Goal: Transaction & Acquisition: Book appointment/travel/reservation

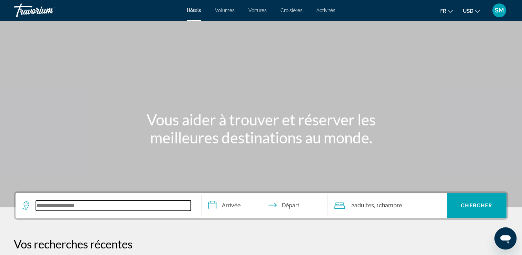
click at [149, 200] on input "Widget de recherche" at bounding box center [113, 205] width 155 height 10
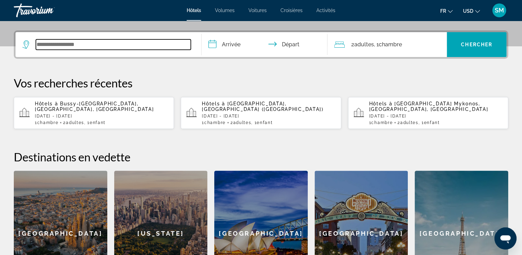
scroll to position [168, 0]
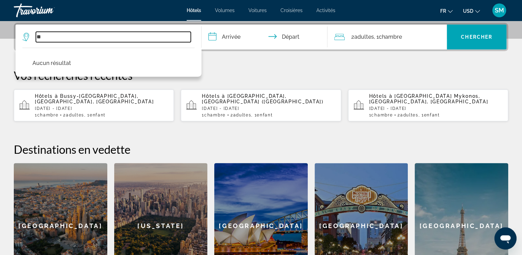
type input "*"
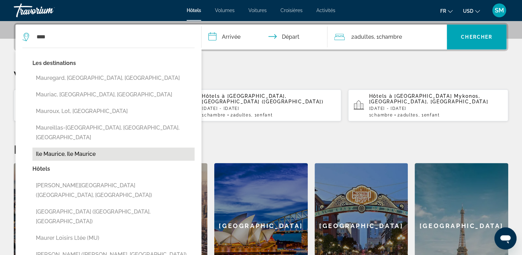
click at [52, 147] on button "Ile Maurice, Ile Maurice" at bounding box center [113, 153] width 162 height 13
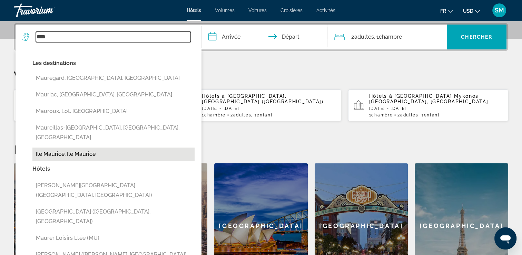
type input "**********"
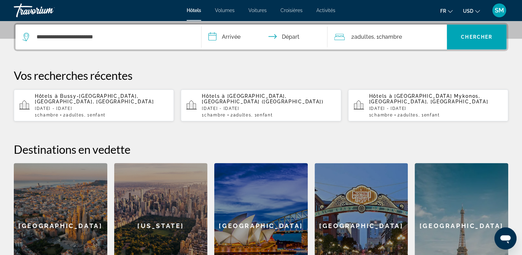
click at [235, 30] on input "**********" at bounding box center [266, 38] width 129 height 27
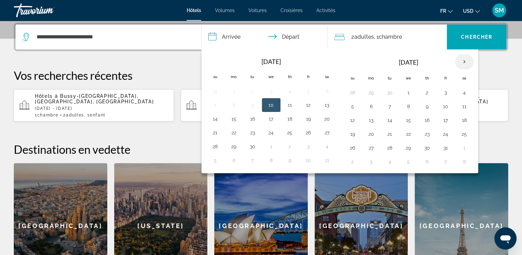
click at [465, 62] on th "Next month" at bounding box center [464, 61] width 19 height 15
click at [464, 59] on th "Next month" at bounding box center [464, 61] width 19 height 15
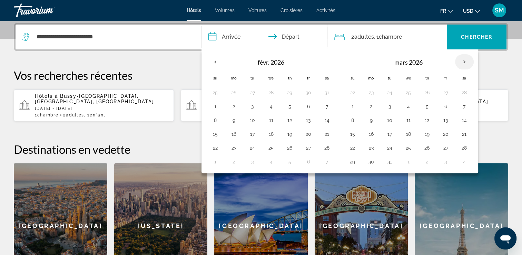
click at [464, 59] on th "Next month" at bounding box center [464, 61] width 19 height 15
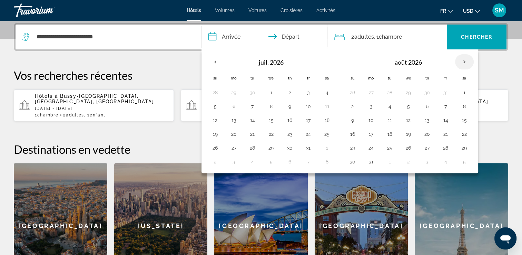
click at [464, 59] on th "Next month" at bounding box center [464, 61] width 19 height 15
click at [463, 122] on button "19" at bounding box center [464, 120] width 11 height 10
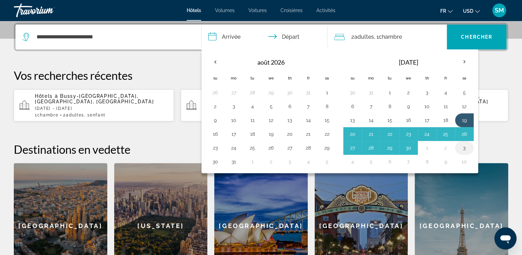
click at [464, 146] on button "3" at bounding box center [464, 148] width 11 height 10
type input "**********"
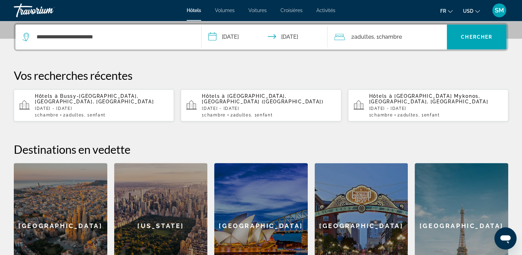
drag, startPoint x: 399, startPoint y: 41, endPoint x: 380, endPoint y: 41, distance: 19.7
click at [380, 41] on span ", 1 Chambre pièces" at bounding box center [388, 37] width 28 height 10
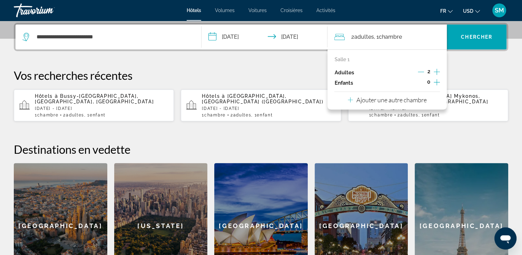
click at [436, 78] on button "Augmenter les enfants" at bounding box center [437, 83] width 6 height 10
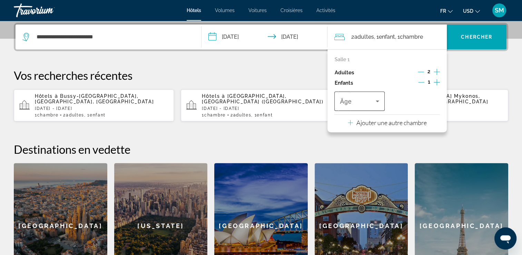
click at [377, 104] on icon "Voyageurs : 2 adultes, 1 enfant" at bounding box center [378, 101] width 8 height 8
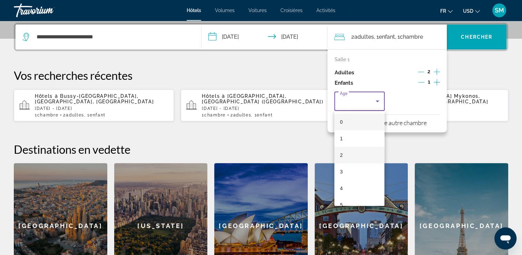
click at [367, 155] on mat-option "2" at bounding box center [360, 155] width 50 height 17
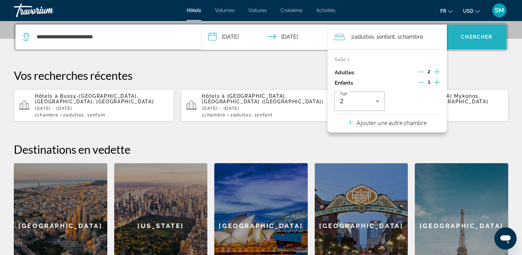
click at [495, 37] on span "Widget de recherche" at bounding box center [477, 37] width 60 height 17
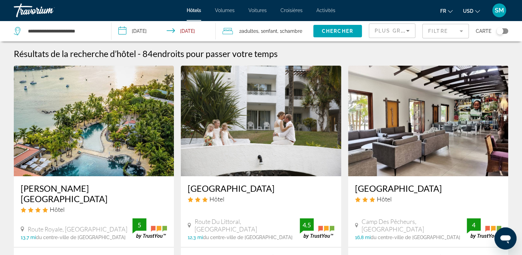
click at [477, 11] on icon "Changer de devise" at bounding box center [477, 11] width 5 height 5
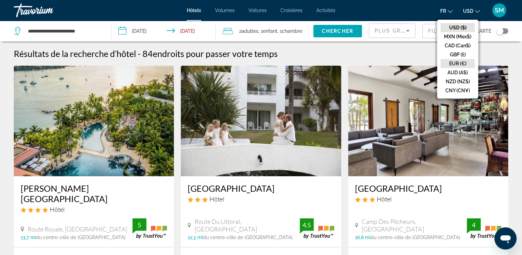
click at [461, 63] on button "EUR (€)" at bounding box center [458, 63] width 34 height 9
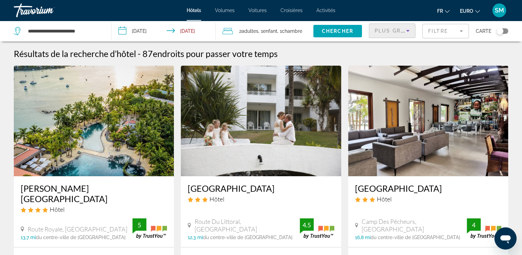
click at [406, 30] on icon "Trier par" at bounding box center [408, 31] width 8 height 8
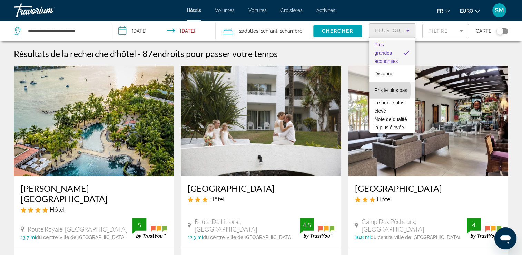
click at [387, 90] on span "Prix le plus bas" at bounding box center [391, 90] width 33 height 8
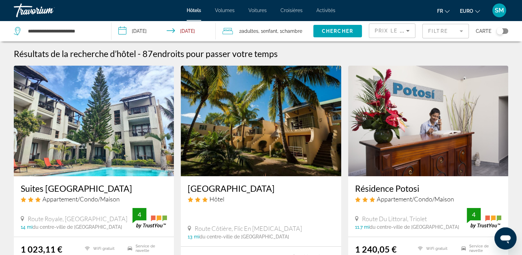
click at [405, 26] on div "Prix le plus bas" at bounding box center [392, 33] width 35 height 19
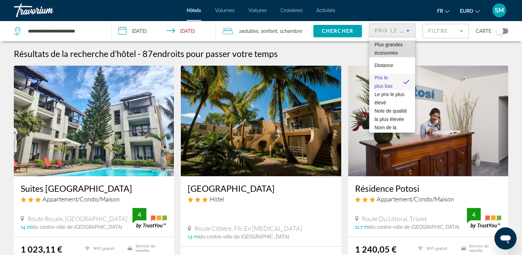
click at [398, 52] on span "Plus grandes économies" at bounding box center [389, 49] width 28 height 14
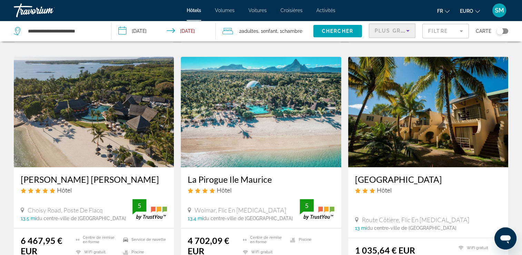
scroll to position [276, 0]
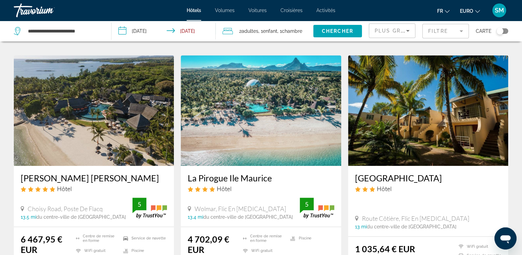
click at [228, 142] on img "Contenu principal" at bounding box center [261, 110] width 160 height 110
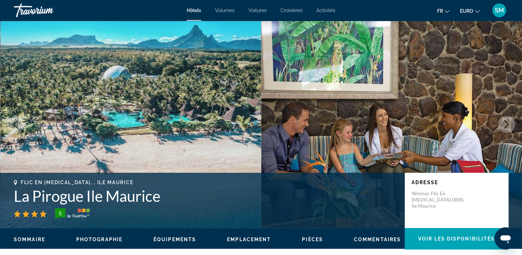
click at [506, 122] on icon "Image suivante" at bounding box center [507, 124] width 8 height 8
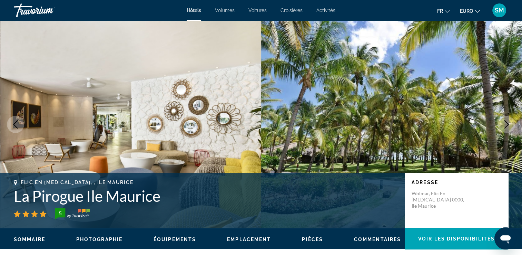
click at [506, 122] on icon "Image suivante" at bounding box center [507, 124] width 8 height 8
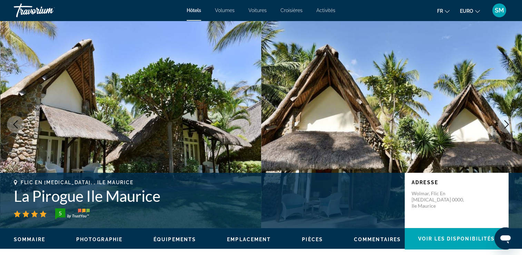
click at [506, 122] on icon "Image suivante" at bounding box center [507, 124] width 8 height 8
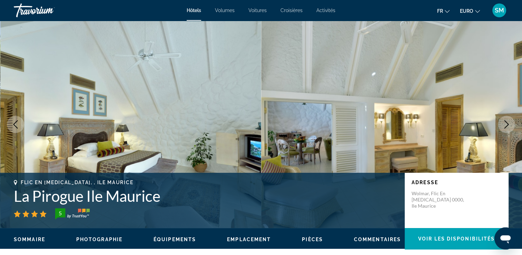
click at [506, 122] on icon "Image suivante" at bounding box center [507, 124] width 8 height 8
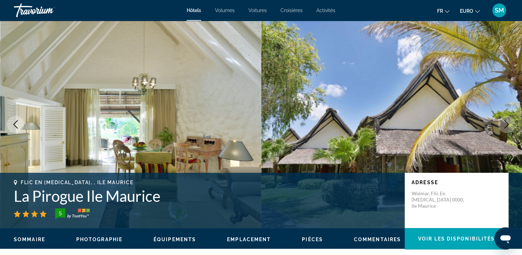
click at [506, 122] on icon "Image suivante" at bounding box center [507, 124] width 8 height 8
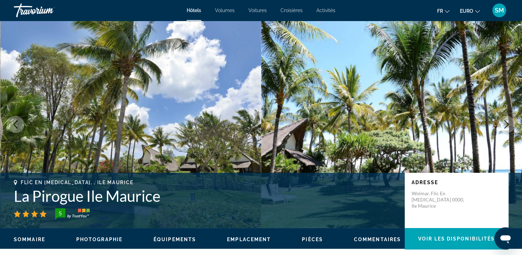
click at [506, 122] on icon "Image suivante" at bounding box center [507, 124] width 8 height 8
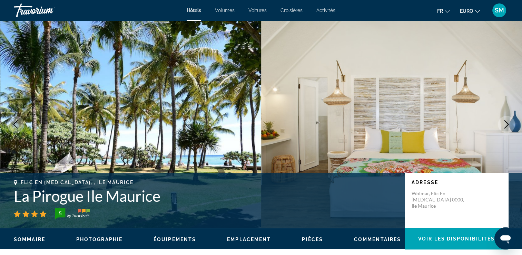
click at [506, 122] on icon "Image suivante" at bounding box center [507, 124] width 8 height 8
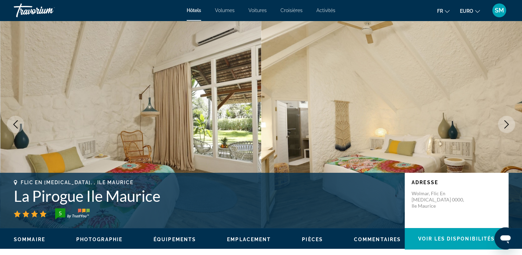
click at [506, 122] on icon "Image suivante" at bounding box center [507, 124] width 8 height 8
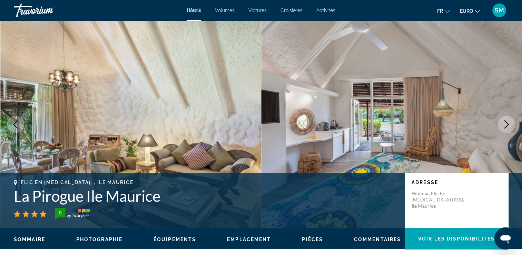
click at [506, 122] on icon "Image suivante" at bounding box center [507, 124] width 8 height 8
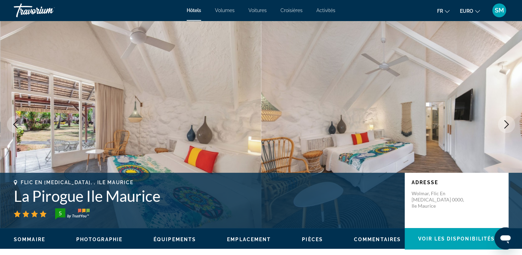
click at [506, 122] on icon "Image suivante" at bounding box center [507, 124] width 8 height 8
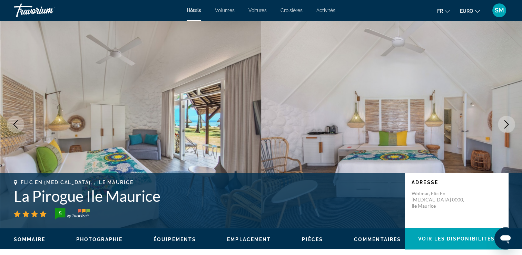
click at [506, 122] on icon "Image suivante" at bounding box center [507, 124] width 8 height 8
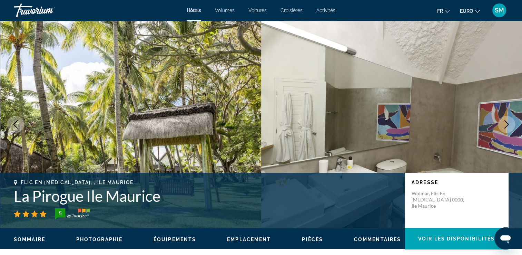
click at [506, 122] on icon "Image suivante" at bounding box center [507, 124] width 8 height 8
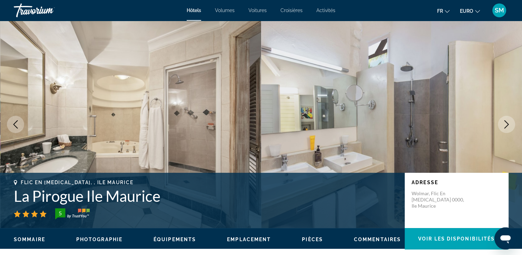
click at [506, 122] on icon "Image suivante" at bounding box center [507, 124] width 8 height 8
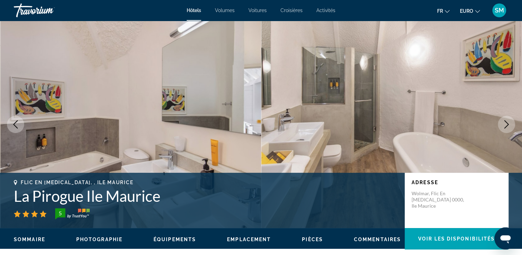
click at [506, 122] on icon "Image suivante" at bounding box center [507, 124] width 8 height 8
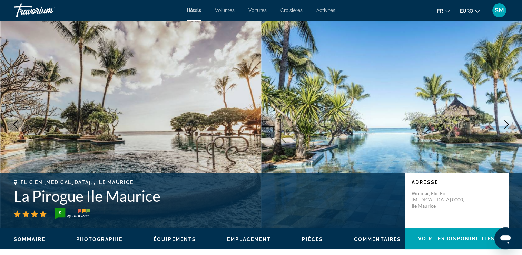
click at [506, 122] on icon "Image suivante" at bounding box center [507, 124] width 8 height 8
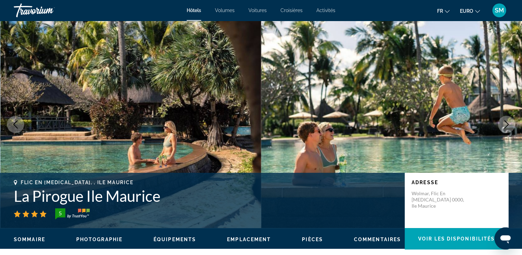
click at [506, 122] on icon "Image suivante" at bounding box center [507, 124] width 8 height 8
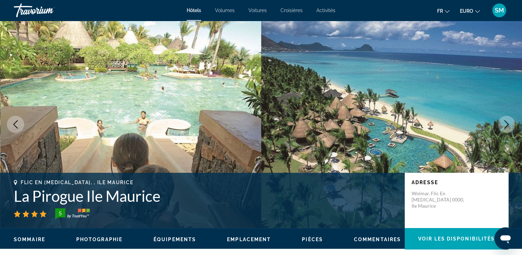
click at [506, 122] on icon "Image suivante" at bounding box center [507, 124] width 8 height 8
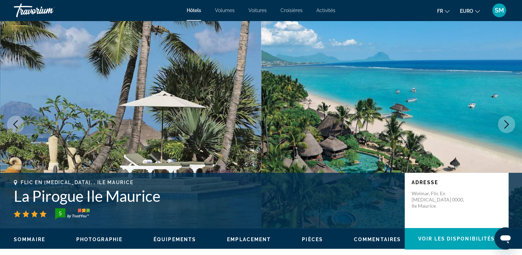
click at [506, 122] on icon "Image suivante" at bounding box center [507, 124] width 8 height 8
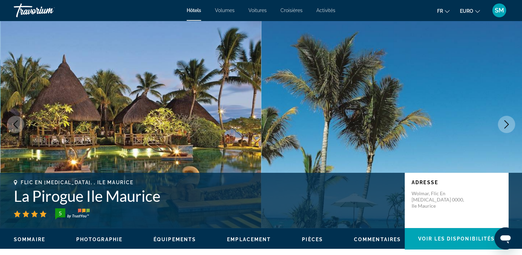
click at [506, 122] on icon "Image suivante" at bounding box center [507, 124] width 8 height 8
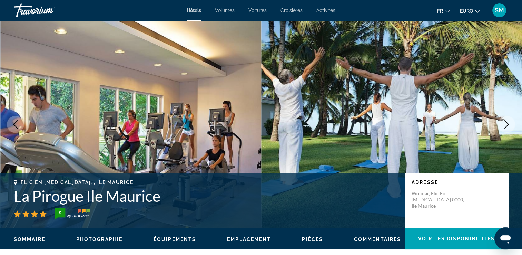
click at [506, 122] on icon "Image suivante" at bounding box center [507, 124] width 8 height 8
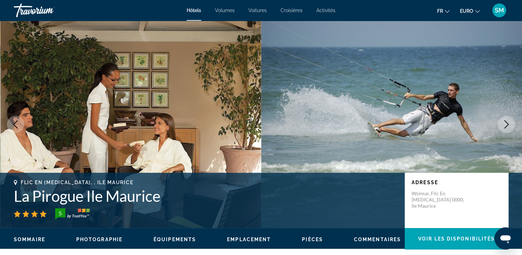
click at [506, 122] on icon "Image suivante" at bounding box center [507, 124] width 8 height 8
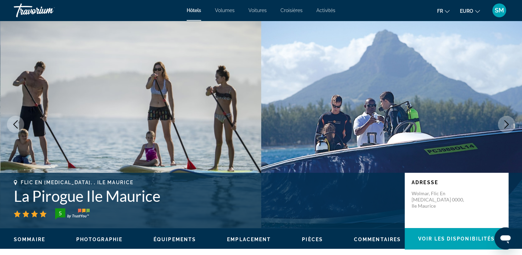
click at [506, 122] on icon "Image suivante" at bounding box center [507, 124] width 8 height 8
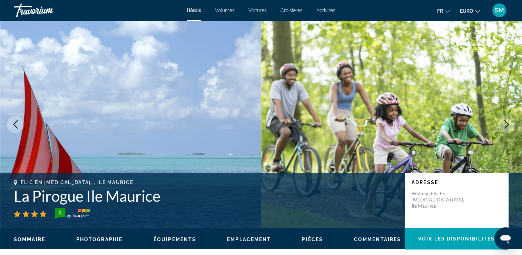
click at [506, 122] on icon "Image suivante" at bounding box center [507, 124] width 8 height 8
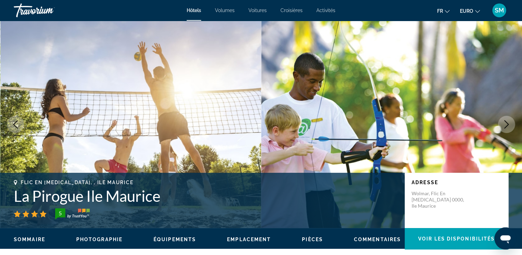
click at [506, 122] on icon "Image suivante" at bounding box center [507, 124] width 8 height 8
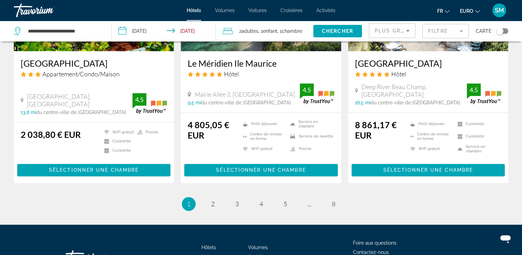
scroll to position [922, 0]
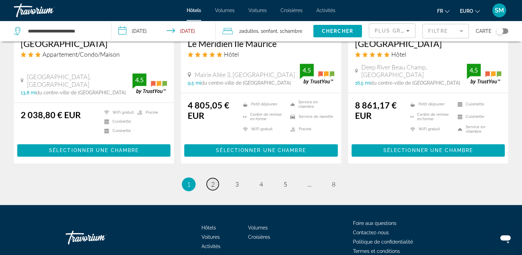
click at [214, 180] on span "2" at bounding box center [212, 184] width 3 height 8
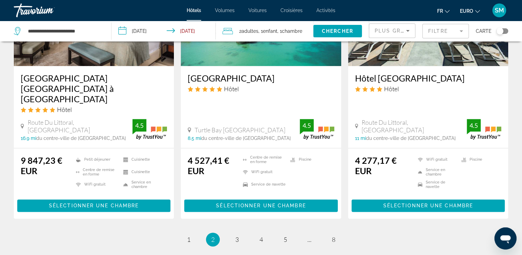
scroll to position [897, 0]
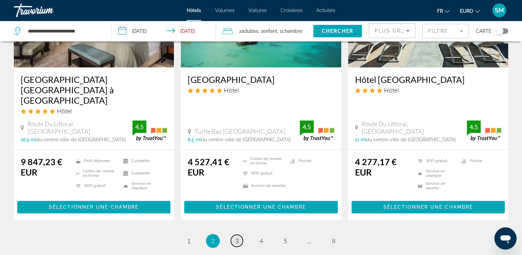
click at [238, 237] on span "3" at bounding box center [236, 241] width 3 height 8
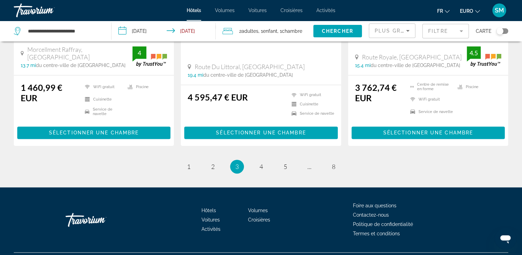
scroll to position [929, 0]
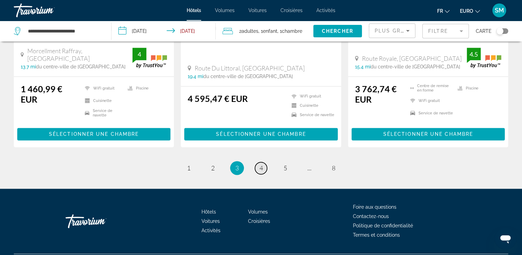
click at [261, 172] on span "4" at bounding box center [261, 168] width 3 height 8
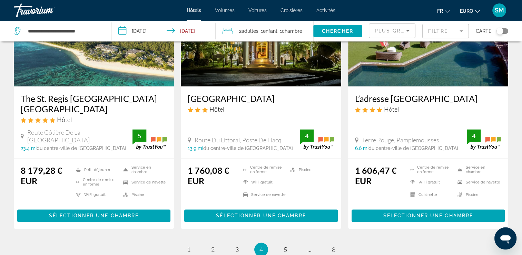
scroll to position [901, 0]
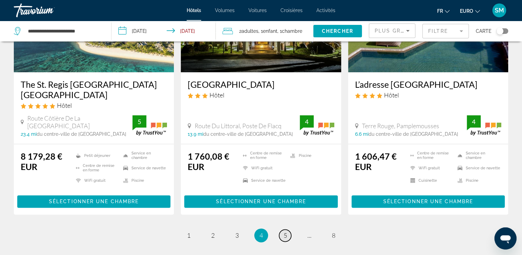
click at [285, 231] on span "5" at bounding box center [285, 235] width 3 height 8
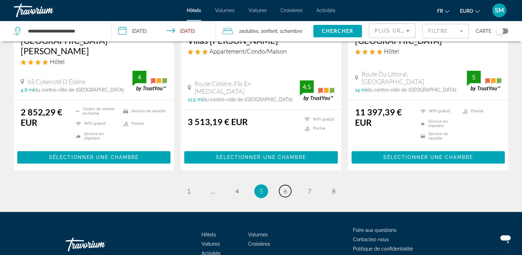
scroll to position [967, 0]
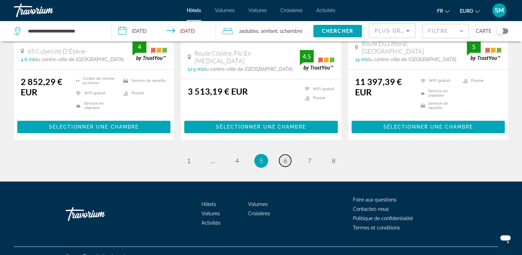
click at [281, 154] on link "page 6" at bounding box center [285, 160] width 12 height 12
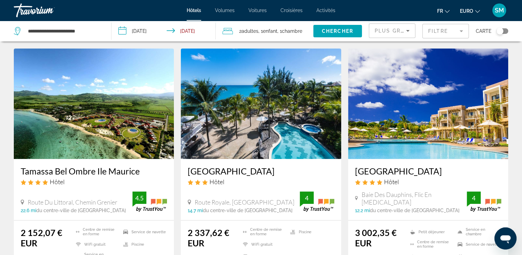
scroll to position [287, 0]
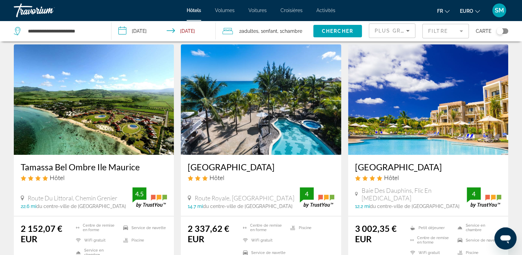
click at [90, 171] on h3 "Tamassa Bel Ombre Ile Maurice" at bounding box center [94, 167] width 146 height 10
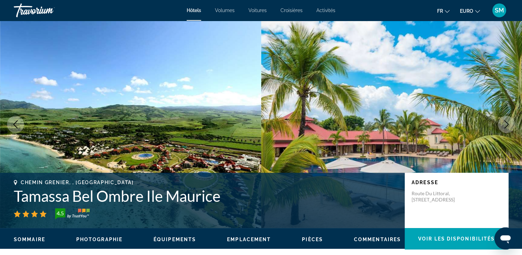
click at [391, 140] on img "Contenu principal" at bounding box center [391, 124] width 261 height 207
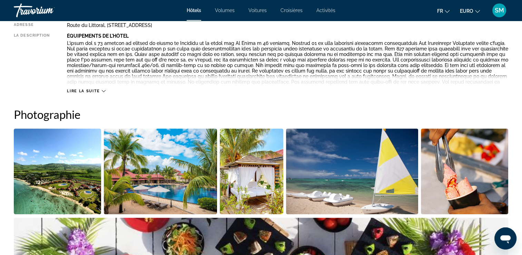
scroll to position [276, 0]
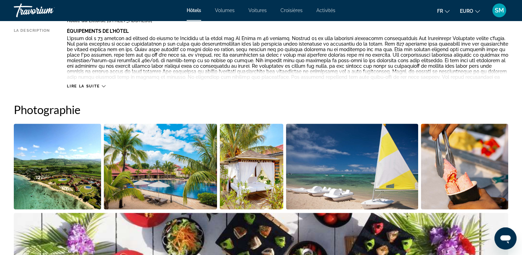
click at [57, 163] on img "Ouvrir le curseur d’image en plein écran" at bounding box center [57, 167] width 87 height 86
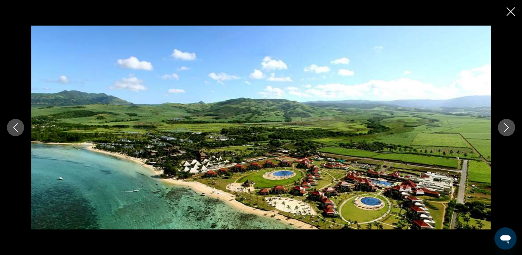
click at [509, 132] on button "Image suivante" at bounding box center [506, 127] width 17 height 17
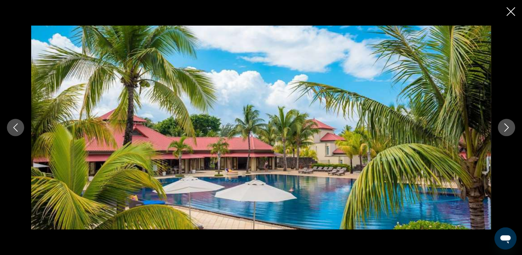
click at [509, 132] on button "Image suivante" at bounding box center [506, 127] width 17 height 17
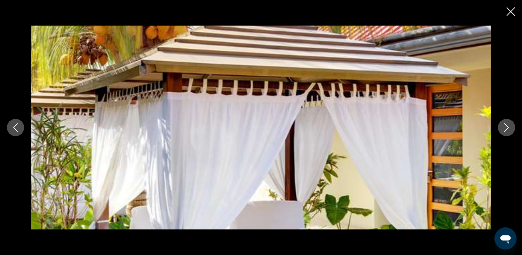
click at [509, 132] on button "Image suivante" at bounding box center [506, 127] width 17 height 17
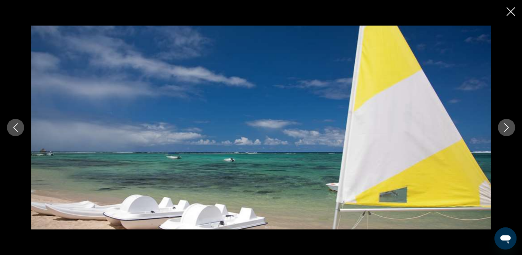
click at [509, 132] on button "Image suivante" at bounding box center [506, 127] width 17 height 17
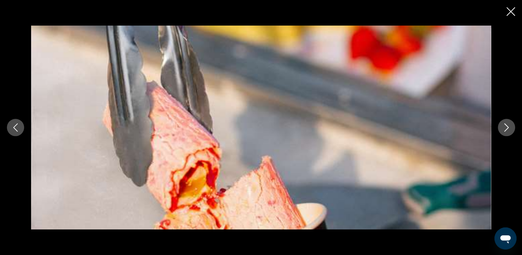
click at [509, 132] on button "Image suivante" at bounding box center [506, 127] width 17 height 17
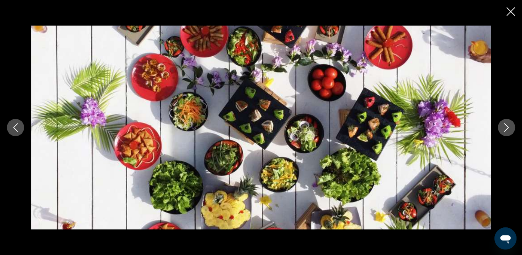
click at [509, 132] on button "Image suivante" at bounding box center [506, 127] width 17 height 17
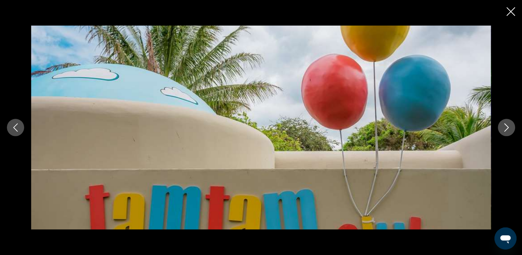
click at [509, 132] on button "Image suivante" at bounding box center [506, 127] width 17 height 17
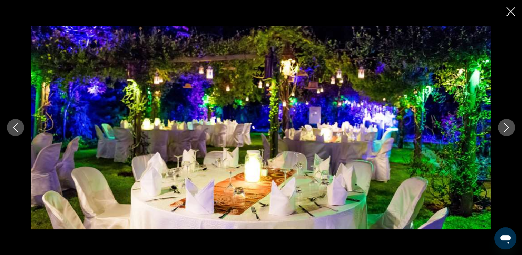
click at [506, 126] on icon "Image suivante" at bounding box center [507, 127] width 8 height 8
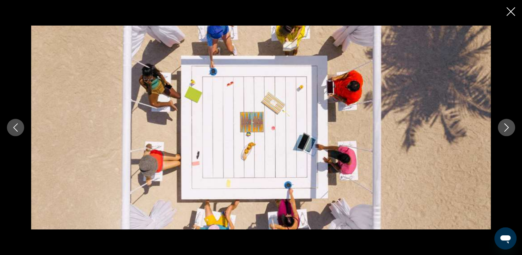
click at [506, 126] on icon "Image suivante" at bounding box center [507, 127] width 8 height 8
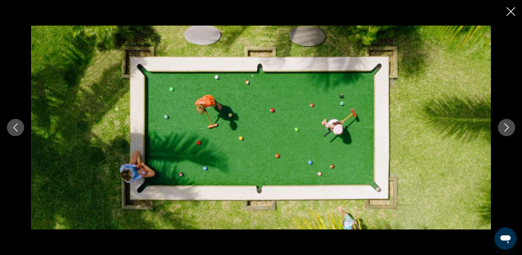
click at [506, 126] on icon "Image suivante" at bounding box center [507, 127] width 8 height 8
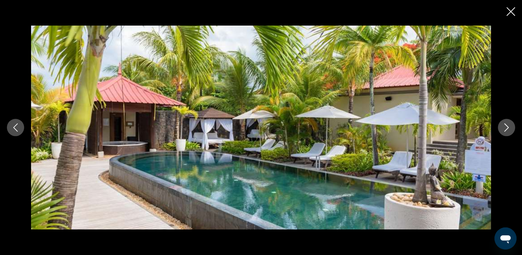
click at [506, 126] on icon "Image suivante" at bounding box center [507, 127] width 8 height 8
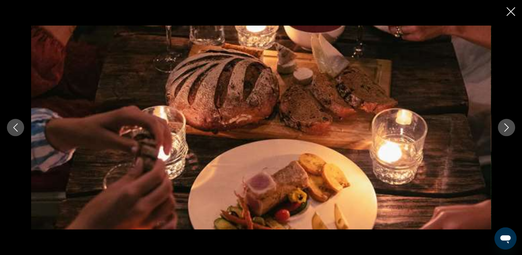
click at [506, 126] on icon "Image suivante" at bounding box center [507, 127] width 8 height 8
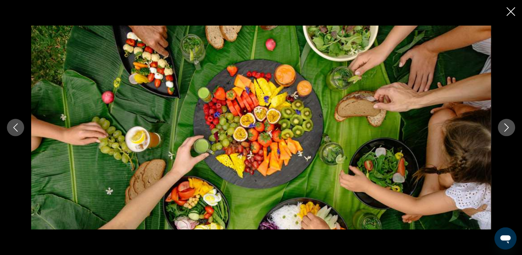
click at [506, 126] on icon "Image suivante" at bounding box center [507, 127] width 8 height 8
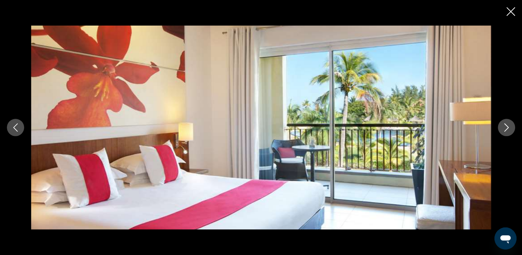
click at [506, 126] on icon "Image suivante" at bounding box center [507, 127] width 8 height 8
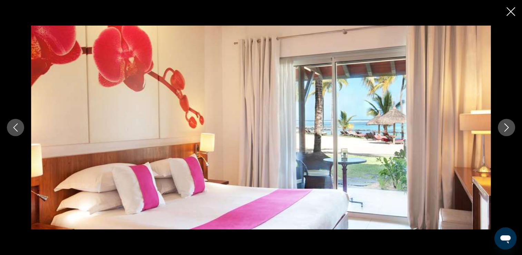
click at [506, 126] on icon "Image suivante" at bounding box center [507, 127] width 8 height 8
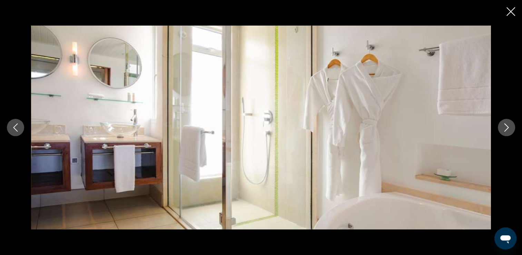
click at [506, 126] on icon "Image suivante" at bounding box center [507, 127] width 8 height 8
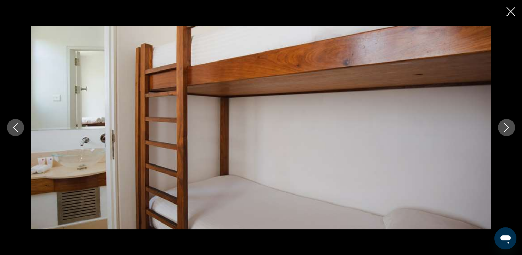
click at [506, 126] on icon "Image suivante" at bounding box center [507, 127] width 8 height 8
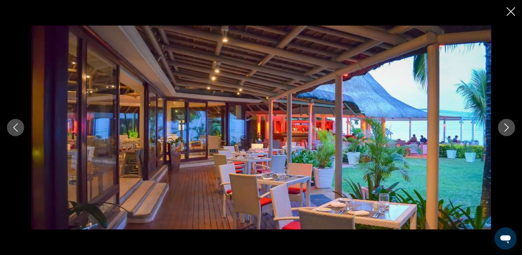
click at [506, 126] on icon "Image suivante" at bounding box center [507, 127] width 8 height 8
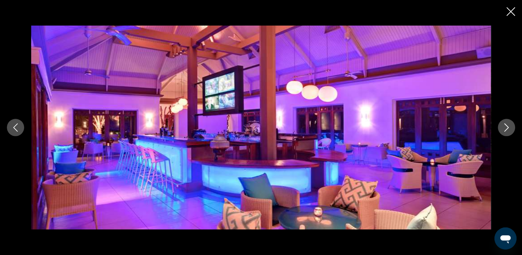
click at [505, 126] on icon "Image suivante" at bounding box center [507, 127] width 8 height 8
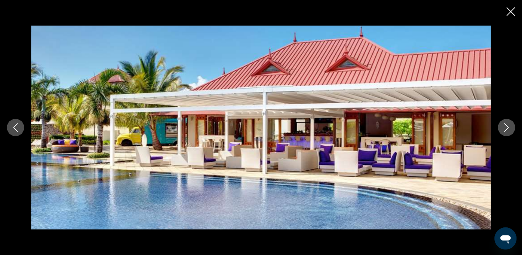
click at [505, 126] on icon "Image suivante" at bounding box center [507, 127] width 8 height 8
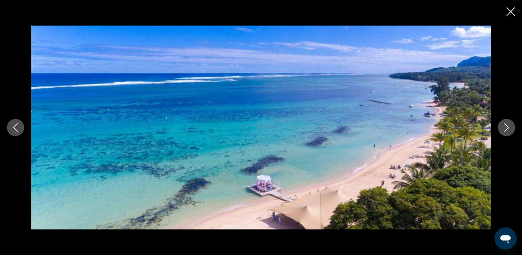
click at [505, 126] on icon "Image suivante" at bounding box center [507, 127] width 8 height 8
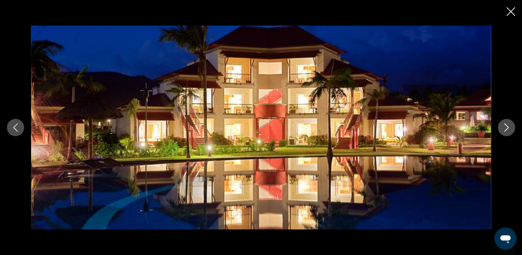
click at [505, 126] on icon "Image suivante" at bounding box center [507, 127] width 8 height 8
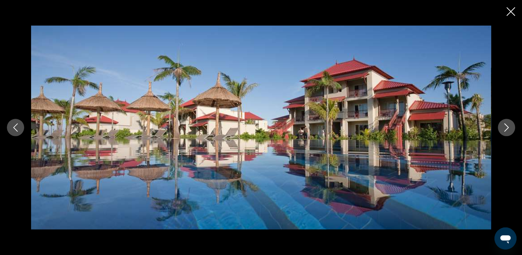
click at [505, 126] on icon "Image suivante" at bounding box center [507, 127] width 8 height 8
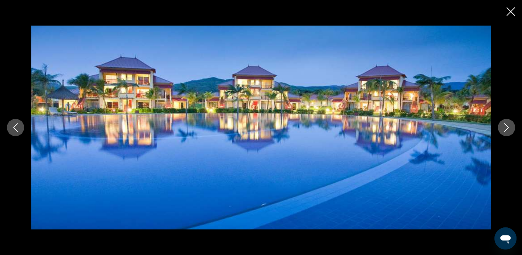
click at [505, 126] on icon "Image suivante" at bounding box center [507, 127] width 8 height 8
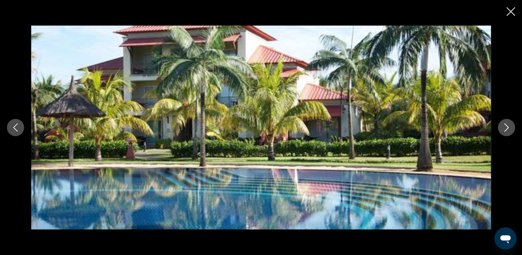
click at [505, 126] on icon "Image suivante" at bounding box center [507, 127] width 8 height 8
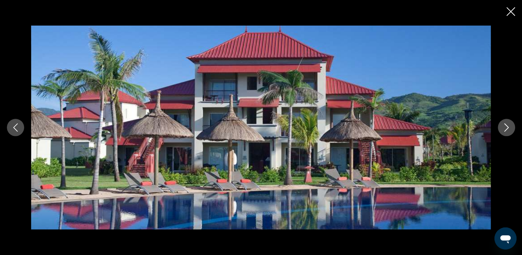
click at [505, 126] on icon "Image suivante" at bounding box center [507, 127] width 8 height 8
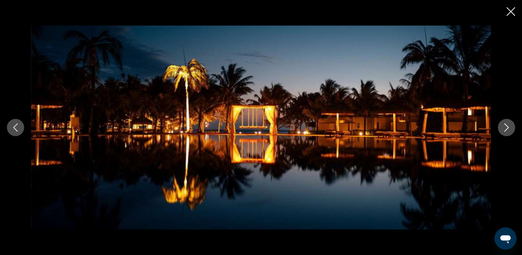
click at [505, 126] on icon "Image suivante" at bounding box center [507, 127] width 8 height 8
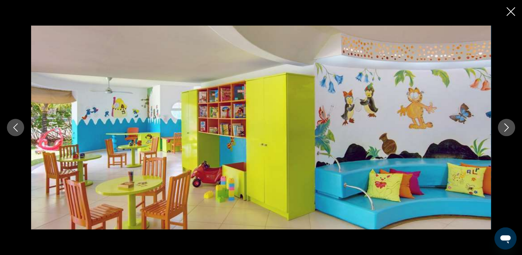
click at [505, 126] on icon "Image suivante" at bounding box center [507, 127] width 8 height 8
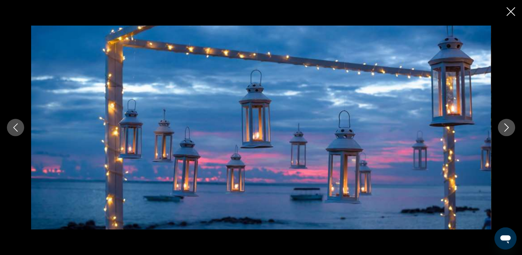
click at [505, 126] on icon "Image suivante" at bounding box center [507, 127] width 8 height 8
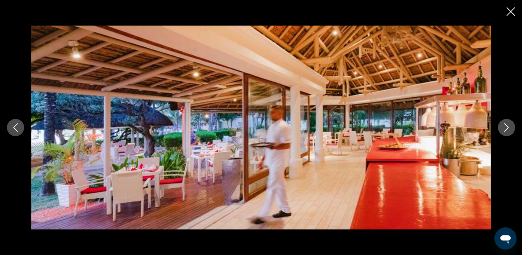
click at [505, 126] on icon "Image suivante" at bounding box center [507, 127] width 8 height 8
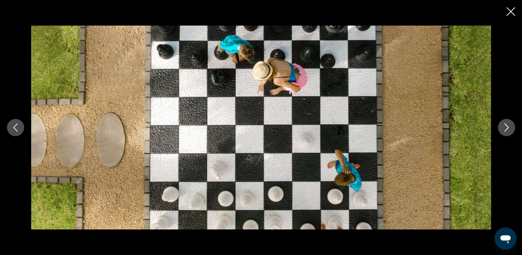
click at [505, 126] on icon "Image suivante" at bounding box center [507, 127] width 8 height 8
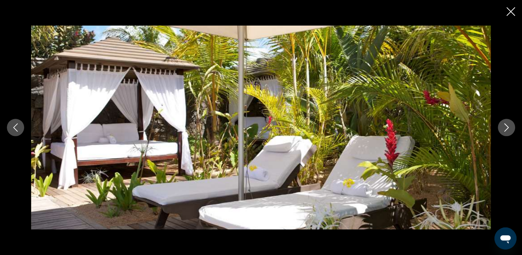
click at [505, 126] on icon "Image suivante" at bounding box center [507, 127] width 8 height 8
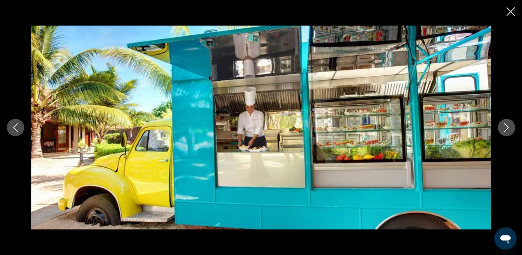
click at [505, 126] on icon "Image suivante" at bounding box center [507, 127] width 8 height 8
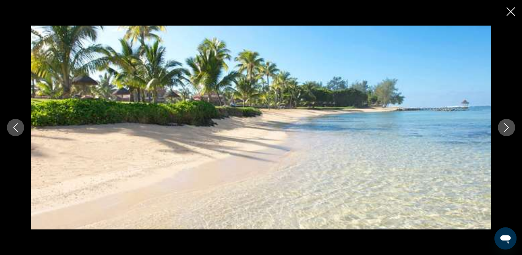
click at [505, 126] on icon "Image suivante" at bounding box center [507, 127] width 8 height 8
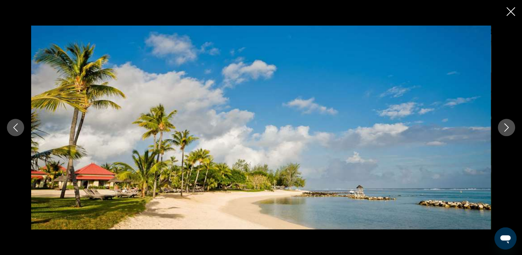
click at [505, 126] on icon "Image suivante" at bounding box center [507, 127] width 8 height 8
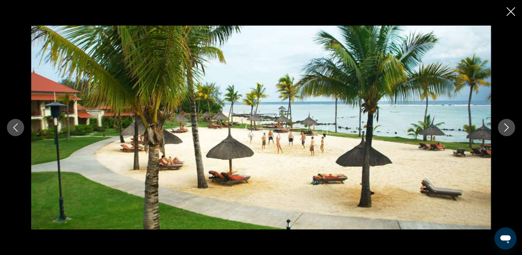
click at [505, 125] on icon "Image suivante" at bounding box center [507, 127] width 8 height 8
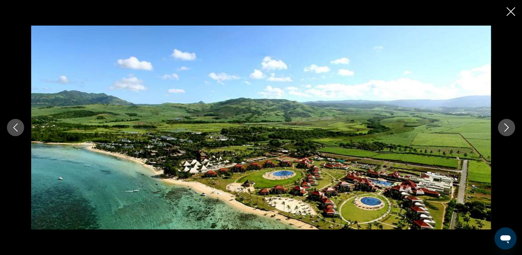
drag, startPoint x: 505, startPoint y: 124, endPoint x: 517, endPoint y: 115, distance: 14.1
click at [517, 115] on div "prev next" at bounding box center [261, 128] width 522 height 204
click at [508, 132] on button "Image suivante" at bounding box center [506, 127] width 17 height 17
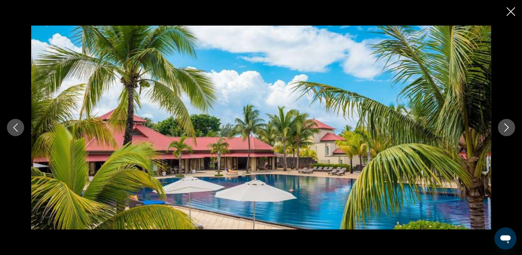
click at [508, 132] on button "Image suivante" at bounding box center [506, 127] width 17 height 17
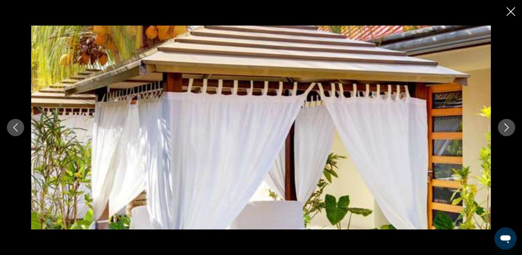
click at [508, 132] on button "Image suivante" at bounding box center [506, 127] width 17 height 17
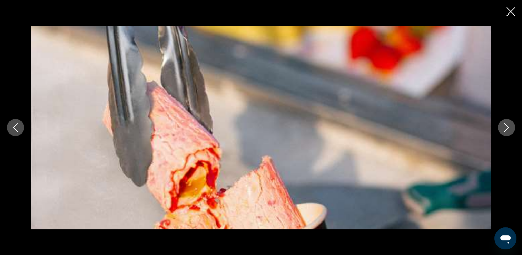
click at [508, 132] on button "Image suivante" at bounding box center [506, 127] width 17 height 17
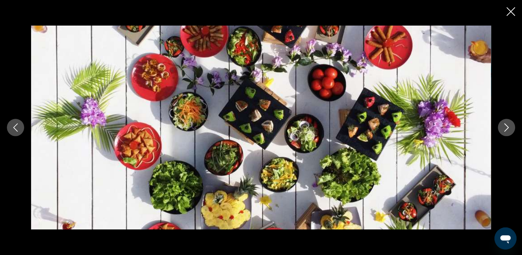
click at [508, 132] on button "Image suivante" at bounding box center [506, 127] width 17 height 17
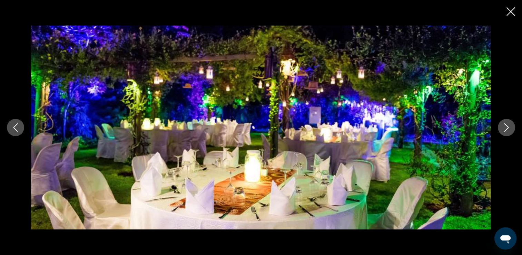
click at [508, 132] on button "Image suivante" at bounding box center [506, 127] width 17 height 17
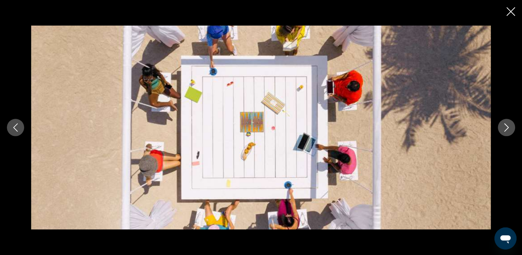
click at [508, 132] on button "Image suivante" at bounding box center [506, 127] width 17 height 17
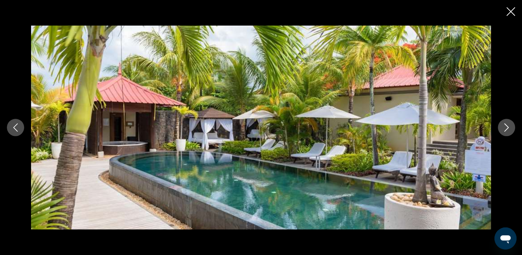
click at [508, 132] on button "Image suivante" at bounding box center [506, 127] width 17 height 17
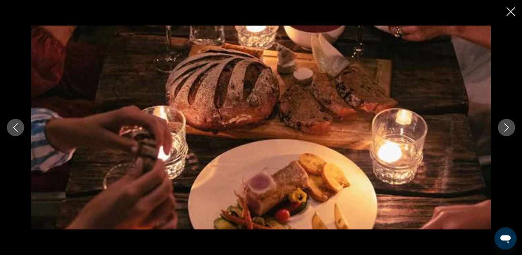
click at [508, 132] on button "Image suivante" at bounding box center [506, 127] width 17 height 17
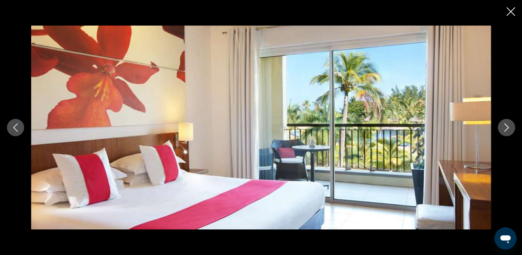
click at [508, 132] on button "Image suivante" at bounding box center [506, 127] width 17 height 17
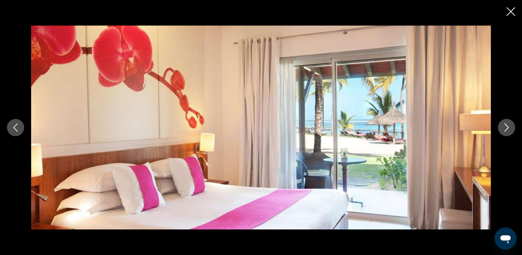
click at [508, 132] on button "Image suivante" at bounding box center [506, 127] width 17 height 17
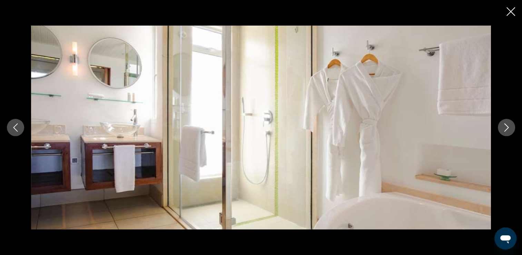
click at [21, 124] on button "Image précédente" at bounding box center [15, 127] width 17 height 17
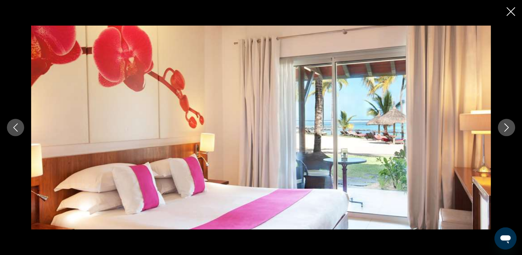
click at [21, 124] on button "Image précédente" at bounding box center [15, 127] width 17 height 17
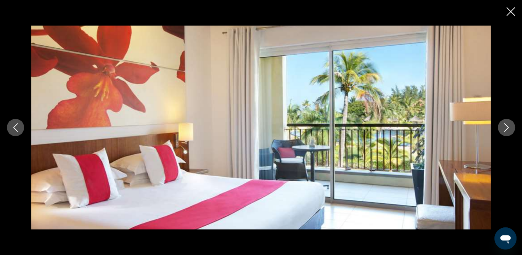
click at [21, 124] on button "Image précédente" at bounding box center [15, 127] width 17 height 17
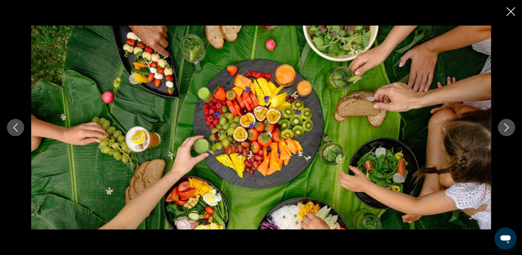
click at [21, 124] on button "Image précédente" at bounding box center [15, 127] width 17 height 17
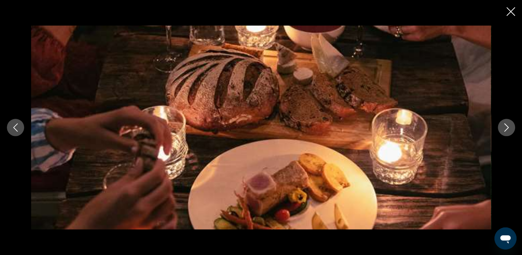
click at [21, 124] on button "Image précédente" at bounding box center [15, 127] width 17 height 17
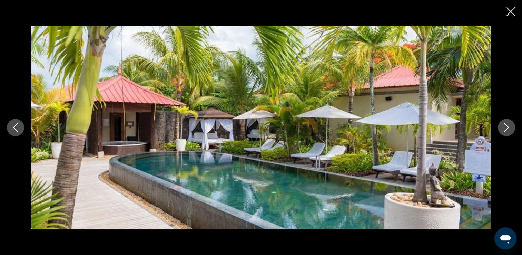
click at [505, 132] on button "Image suivante" at bounding box center [506, 127] width 17 height 17
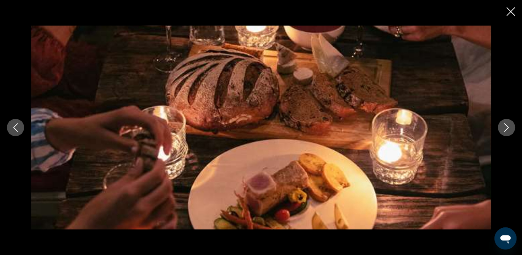
click at [505, 132] on button "Image suivante" at bounding box center [506, 127] width 17 height 17
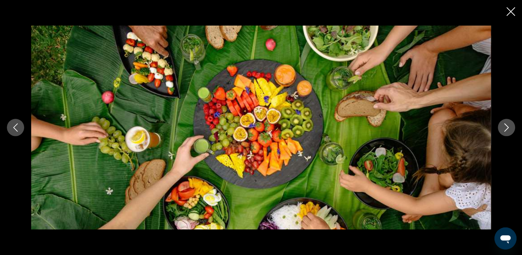
click at [505, 132] on button "Image suivante" at bounding box center [506, 127] width 17 height 17
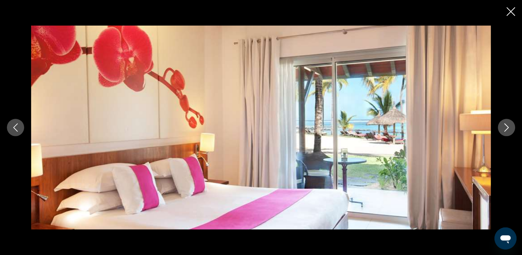
click at [505, 132] on button "Image suivante" at bounding box center [506, 127] width 17 height 17
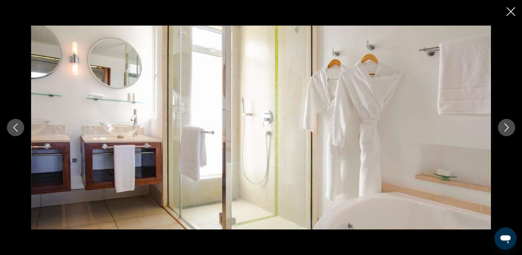
click at [505, 132] on button "Image suivante" at bounding box center [506, 127] width 17 height 17
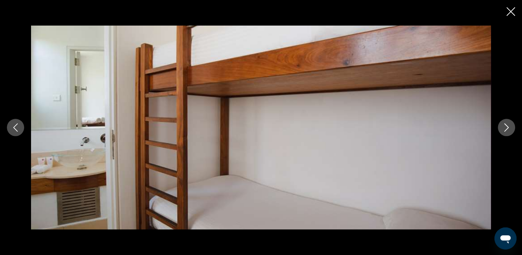
click at [505, 132] on button "Image suivante" at bounding box center [506, 127] width 17 height 17
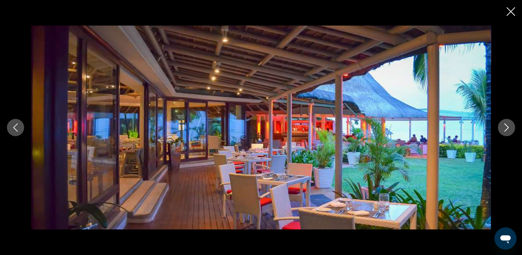
click at [505, 132] on button "Image suivante" at bounding box center [506, 127] width 17 height 17
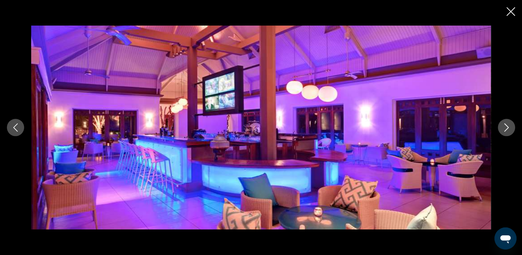
click at [505, 132] on button "Image suivante" at bounding box center [506, 127] width 17 height 17
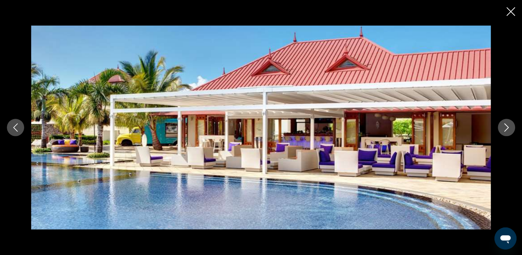
click at [505, 132] on button "Image suivante" at bounding box center [506, 127] width 17 height 17
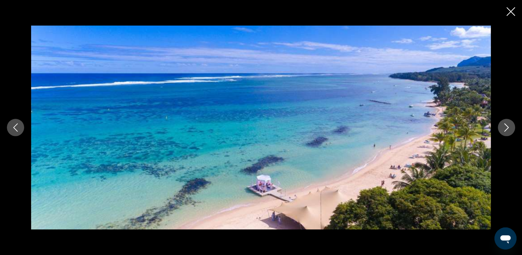
click at [505, 132] on button "Image suivante" at bounding box center [506, 127] width 17 height 17
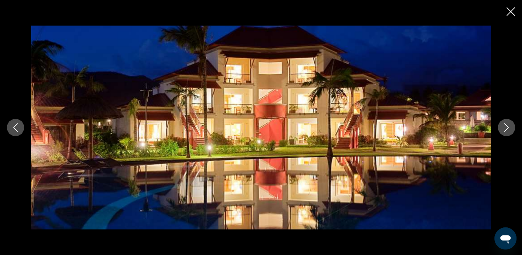
click at [505, 132] on button "Image suivante" at bounding box center [506, 127] width 17 height 17
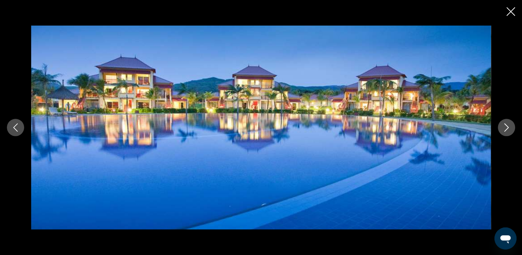
click at [505, 132] on button "Image suivante" at bounding box center [506, 127] width 17 height 17
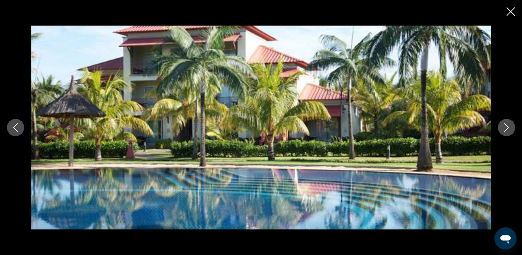
click at [505, 132] on button "Image suivante" at bounding box center [506, 127] width 17 height 17
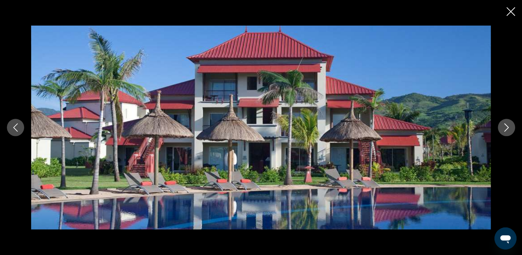
click at [505, 132] on button "Image suivante" at bounding box center [506, 127] width 17 height 17
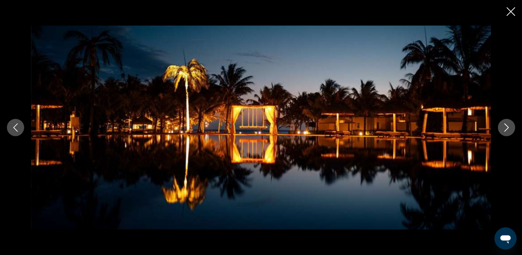
click at [503, 128] on icon "Image suivante" at bounding box center [507, 127] width 8 height 8
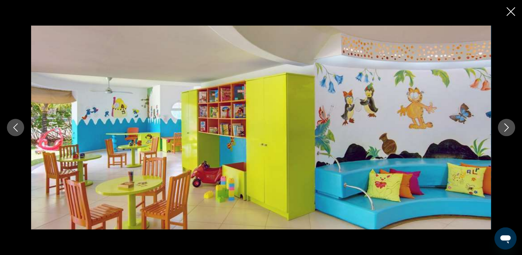
click at [503, 128] on icon "Image suivante" at bounding box center [507, 127] width 8 height 8
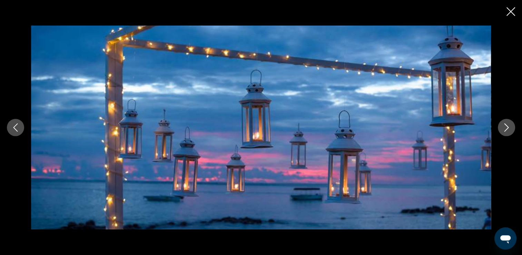
click at [503, 128] on icon "Image suivante" at bounding box center [507, 127] width 8 height 8
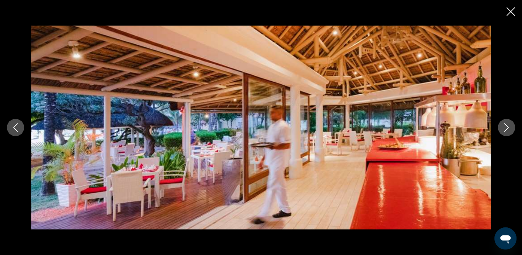
click at [503, 128] on icon "Image suivante" at bounding box center [507, 127] width 8 height 8
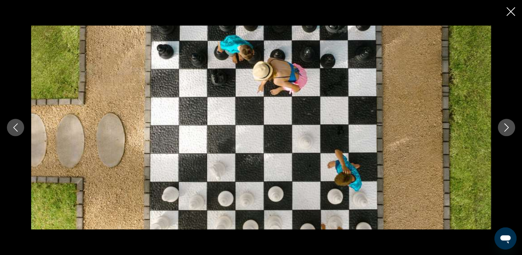
click at [503, 128] on icon "Image suivante" at bounding box center [507, 127] width 8 height 8
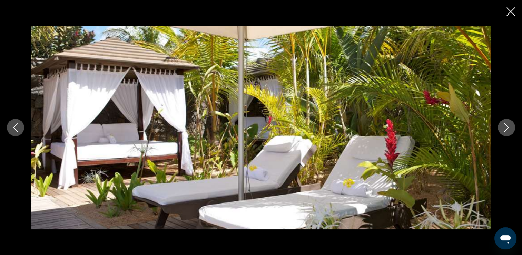
click at [511, 14] on icon "Fermer le diaporama" at bounding box center [511, 11] width 9 height 9
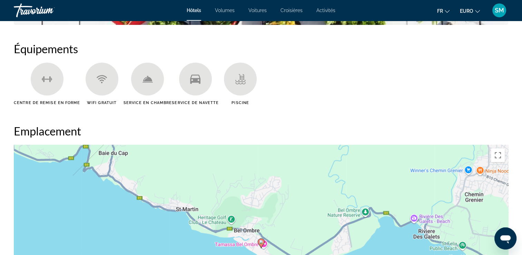
scroll to position [424, 0]
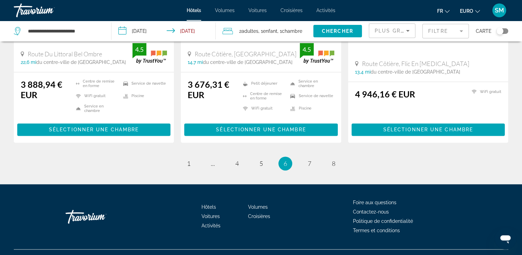
scroll to position [966, 0]
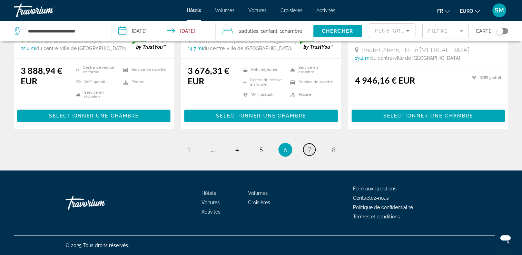
click at [310, 150] on span "7" at bounding box center [309, 150] width 3 height 8
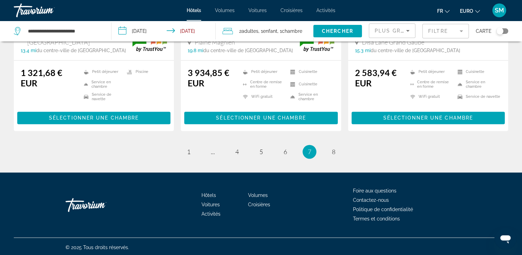
scroll to position [956, 0]
click at [337, 148] on link "page 8" at bounding box center [334, 151] width 12 height 12
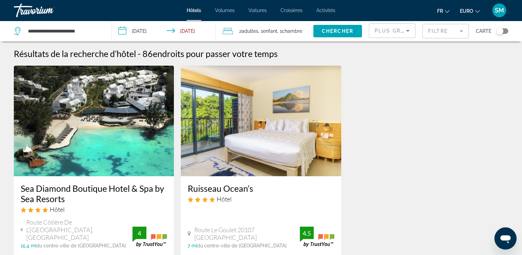
click at [33, 158] on img "Contenu principal" at bounding box center [94, 121] width 160 height 110
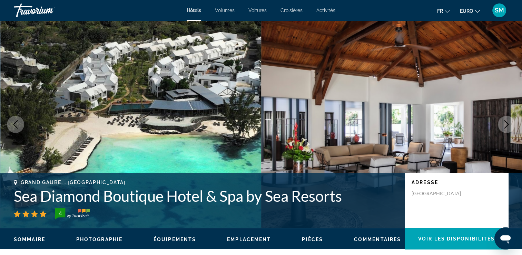
click at [228, 122] on img "Contenu principal" at bounding box center [130, 124] width 261 height 207
click at [503, 122] on icon "Image suivante" at bounding box center [507, 124] width 8 height 8
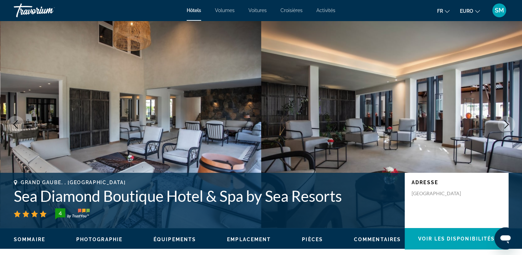
click at [503, 122] on icon "Image suivante" at bounding box center [507, 124] width 8 height 8
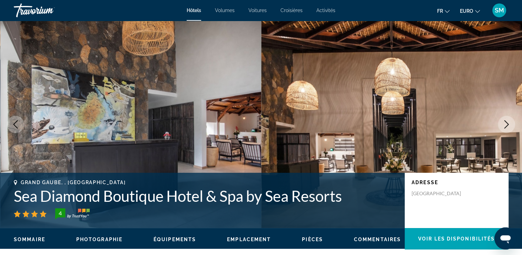
click at [503, 119] on button "Image suivante" at bounding box center [506, 124] width 17 height 17
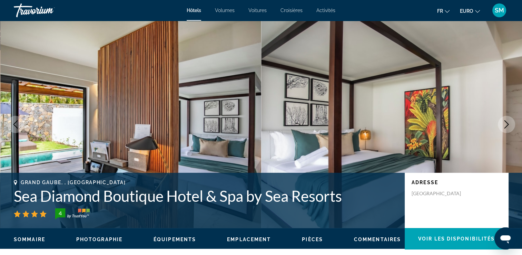
click at [508, 124] on icon "Image suivante" at bounding box center [507, 124] width 4 height 8
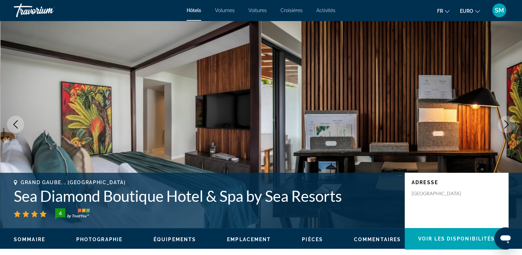
click at [508, 124] on icon "Image suivante" at bounding box center [507, 124] width 4 height 8
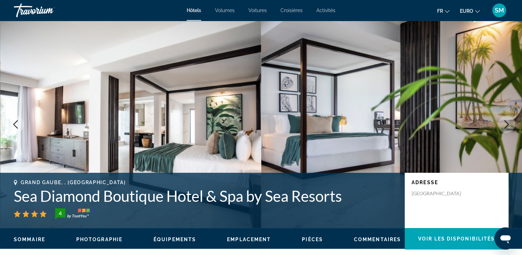
drag, startPoint x: 508, startPoint y: 124, endPoint x: 507, endPoint y: 121, distance: 3.7
click at [507, 121] on icon "Image suivante" at bounding box center [507, 124] width 8 height 8
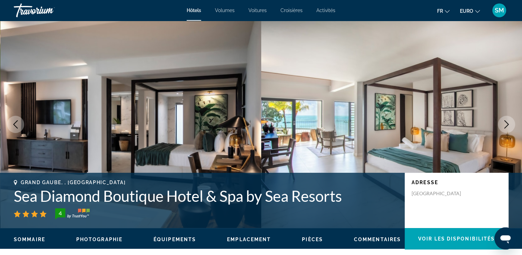
click at [509, 120] on icon "Image suivante" at bounding box center [507, 124] width 8 height 8
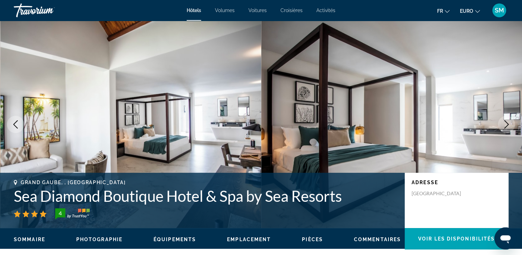
click at [510, 120] on icon "Image suivante" at bounding box center [507, 124] width 8 height 8
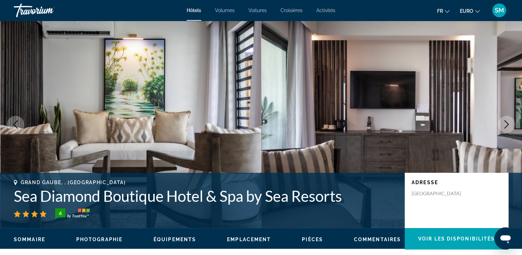
click at [510, 120] on icon "Image suivante" at bounding box center [507, 124] width 8 height 8
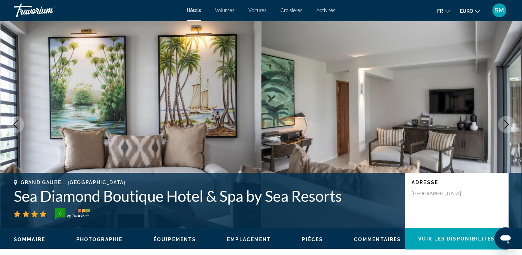
click at [510, 120] on icon "Image suivante" at bounding box center [507, 124] width 8 height 8
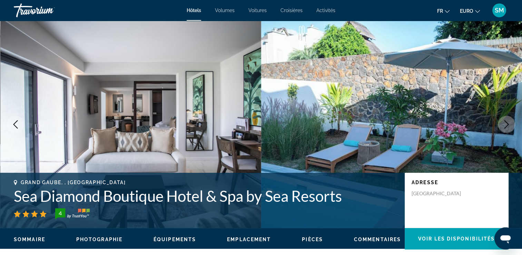
click at [510, 120] on icon "Image suivante" at bounding box center [507, 124] width 8 height 8
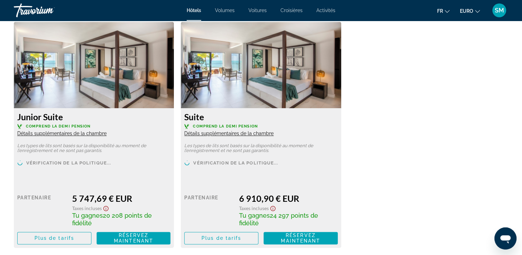
scroll to position [958, 0]
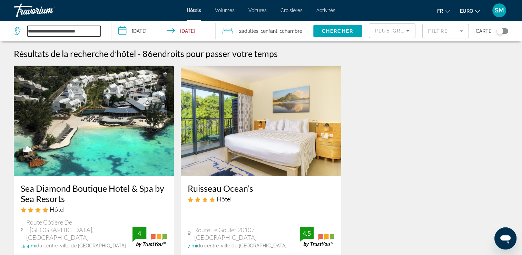
click at [96, 32] on input "**********" at bounding box center [64, 31] width 74 height 10
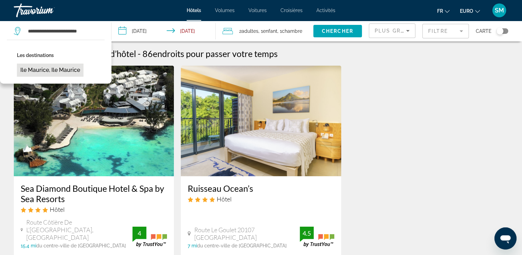
click at [79, 69] on button "Ile Maurice, Ile Maurice" at bounding box center [50, 70] width 67 height 13
type input "**********"
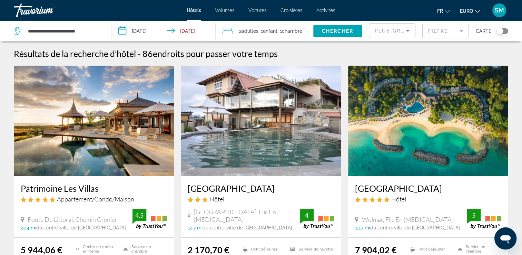
click at [371, 187] on h3 "[GEOGRAPHIC_DATA]" at bounding box center [428, 188] width 146 height 10
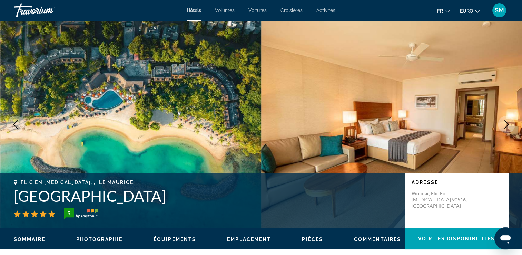
scroll to position [223, 0]
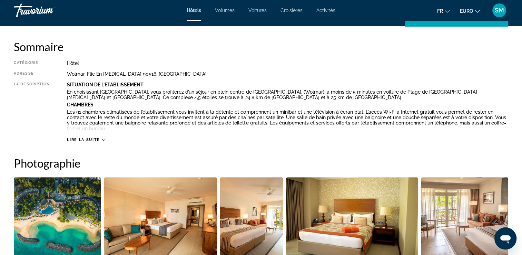
click at [29, 223] on img "Ouvrir le curseur d’image en plein écran" at bounding box center [57, 220] width 87 height 86
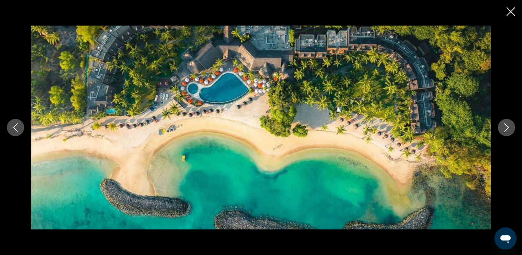
click at [511, 124] on button "Image suivante" at bounding box center [506, 127] width 17 height 17
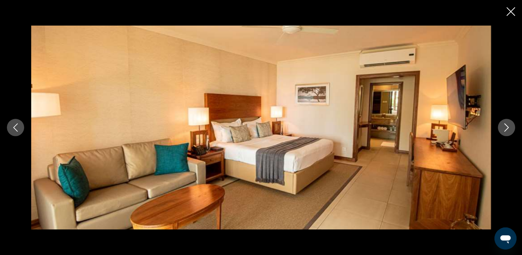
click at [511, 124] on button "Image suivante" at bounding box center [506, 127] width 17 height 17
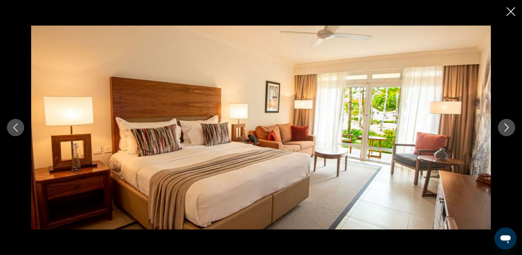
click at [511, 124] on button "Image suivante" at bounding box center [506, 127] width 17 height 17
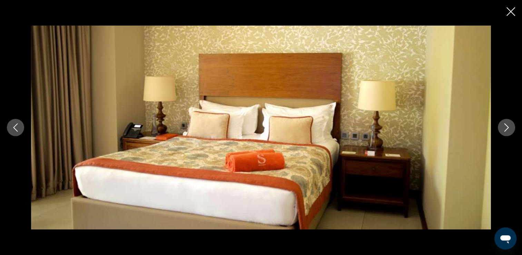
click at [511, 124] on button "Image suivante" at bounding box center [506, 127] width 17 height 17
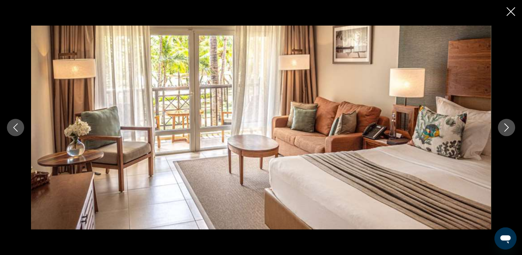
click at [511, 124] on button "Image suivante" at bounding box center [506, 127] width 17 height 17
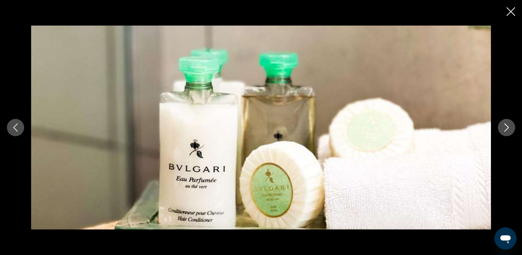
click at [511, 124] on button "Image suivante" at bounding box center [506, 127] width 17 height 17
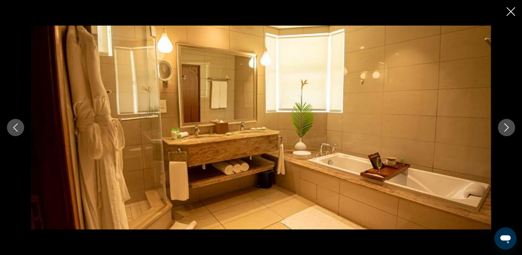
click at [511, 124] on button "Image suivante" at bounding box center [506, 127] width 17 height 17
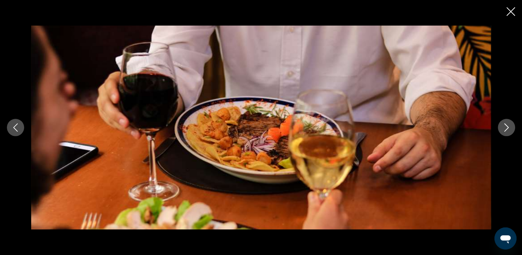
click at [511, 124] on button "Image suivante" at bounding box center [506, 127] width 17 height 17
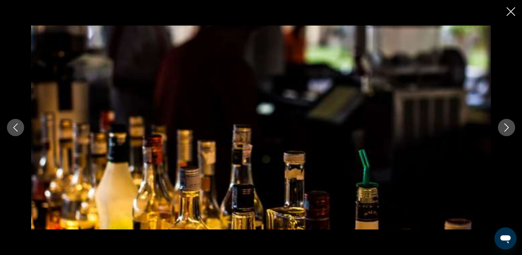
click at [511, 124] on button "Image suivante" at bounding box center [506, 127] width 17 height 17
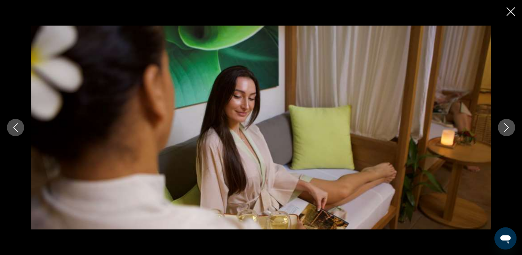
click at [511, 124] on button "Image suivante" at bounding box center [506, 127] width 17 height 17
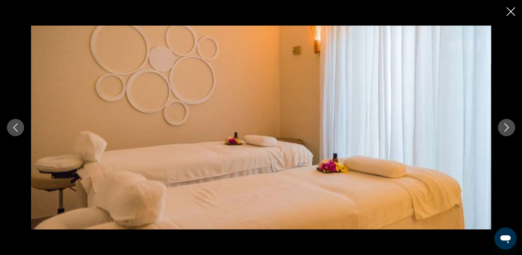
click at [511, 124] on button "Image suivante" at bounding box center [506, 127] width 17 height 17
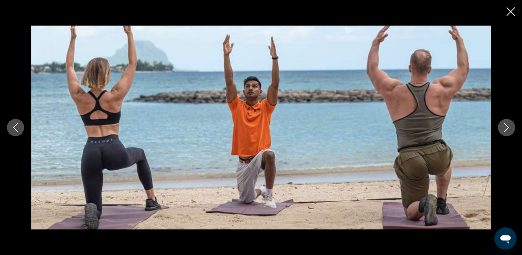
click at [511, 124] on button "Image suivante" at bounding box center [506, 127] width 17 height 17
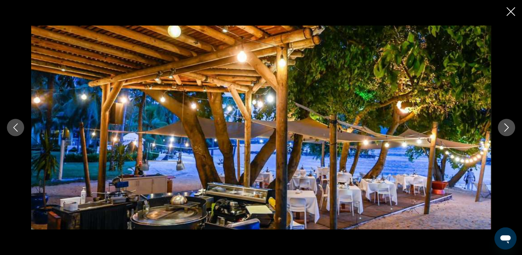
click at [511, 124] on button "Image suivante" at bounding box center [506, 127] width 17 height 17
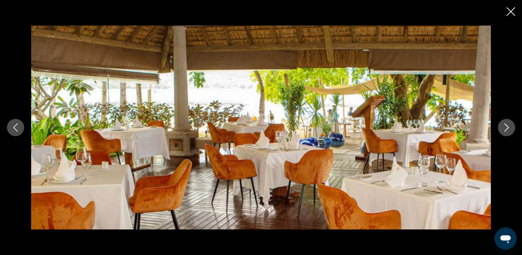
click at [511, 124] on button "Image suivante" at bounding box center [506, 127] width 17 height 17
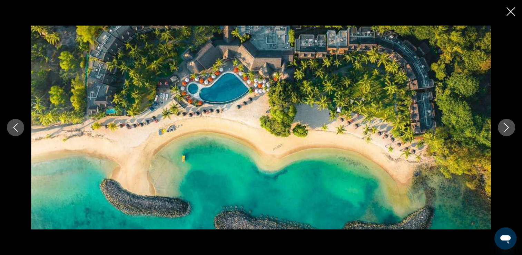
click at [511, 124] on button "Image suivante" at bounding box center [506, 127] width 17 height 17
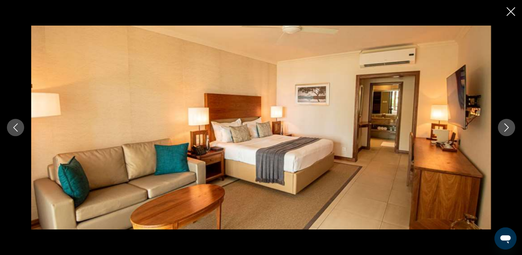
click at [513, 13] on icon "Fermer le diaporama" at bounding box center [511, 11] width 9 height 9
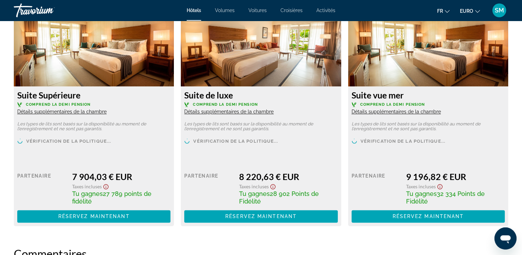
scroll to position [981, 0]
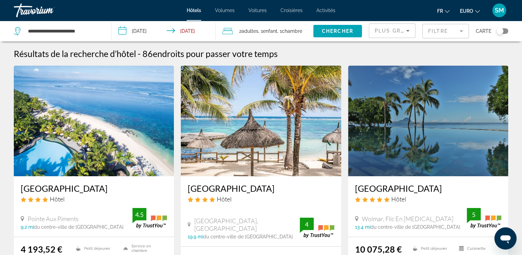
click at [423, 171] on img "Contenu principal" at bounding box center [428, 121] width 160 height 110
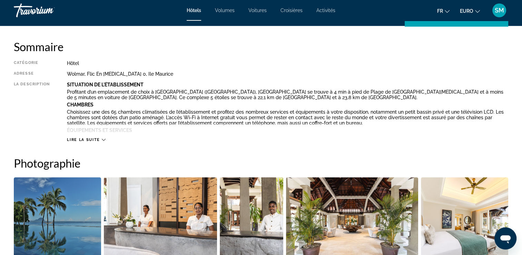
scroll to position [223, 0]
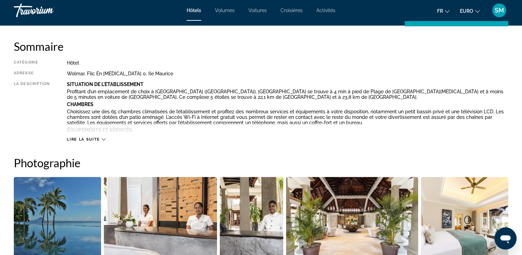
click at [42, 241] on img "Ouvrir le curseur d’image en plein écran" at bounding box center [57, 220] width 87 height 86
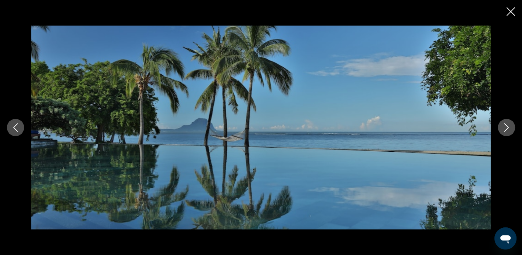
click at [506, 132] on button "Image suivante" at bounding box center [506, 127] width 17 height 17
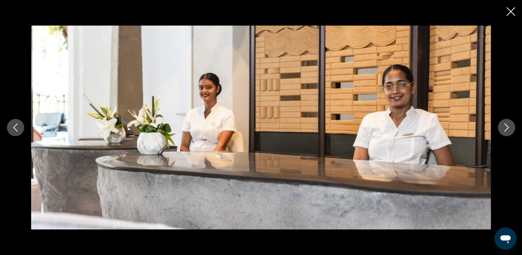
click at [506, 132] on button "Image suivante" at bounding box center [506, 127] width 17 height 17
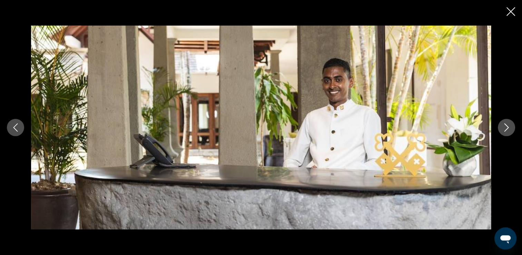
click at [504, 132] on button "Image suivante" at bounding box center [506, 127] width 17 height 17
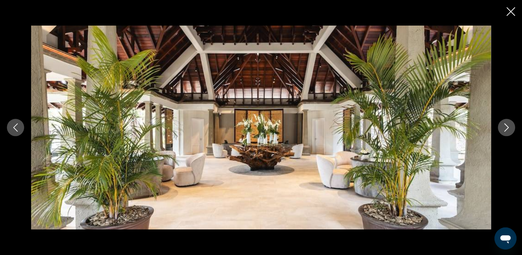
click at [504, 132] on button "Image suivante" at bounding box center [506, 127] width 17 height 17
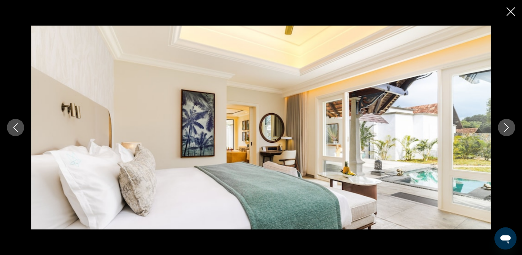
click at [504, 132] on button "Image suivante" at bounding box center [506, 127] width 17 height 17
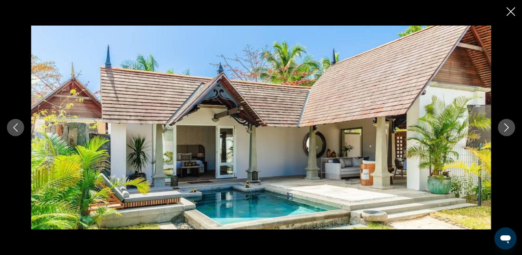
click at [504, 132] on button "Image suivante" at bounding box center [506, 127] width 17 height 17
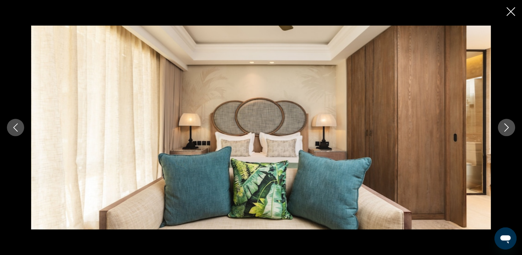
click at [504, 132] on button "Image suivante" at bounding box center [506, 127] width 17 height 17
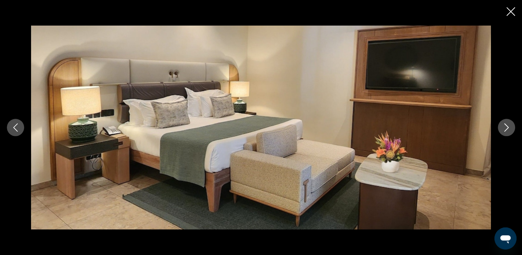
click at [504, 132] on button "Image suivante" at bounding box center [506, 127] width 17 height 17
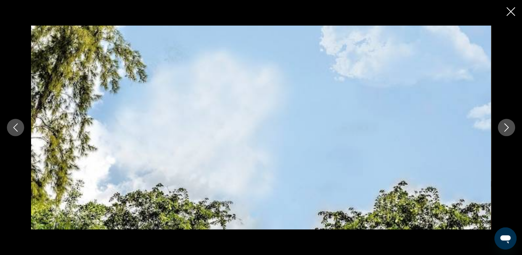
click at [504, 132] on button "Image suivante" at bounding box center [506, 127] width 17 height 17
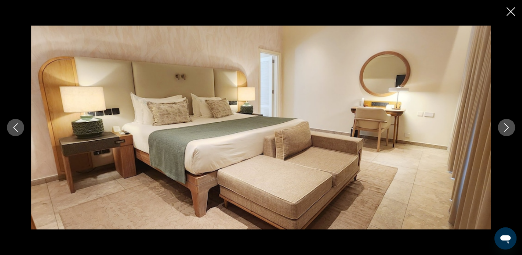
click at [504, 132] on button "Image suivante" at bounding box center [506, 127] width 17 height 17
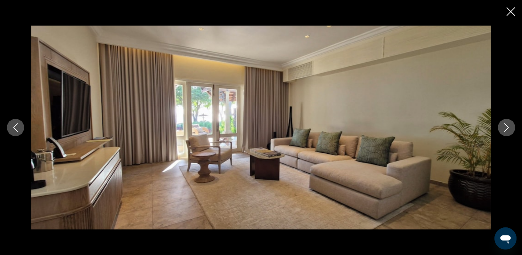
click at [504, 132] on button "Image suivante" at bounding box center [506, 127] width 17 height 17
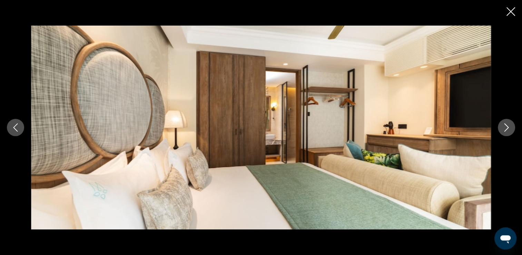
click at [504, 130] on icon "Image suivante" at bounding box center [507, 127] width 8 height 8
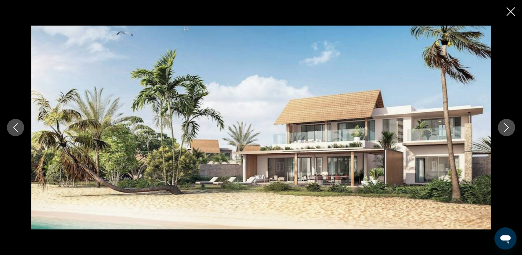
click at [504, 130] on icon "Image suivante" at bounding box center [507, 127] width 8 height 8
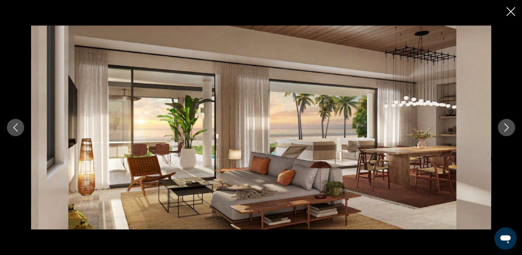
click at [504, 130] on icon "Image suivante" at bounding box center [507, 127] width 8 height 8
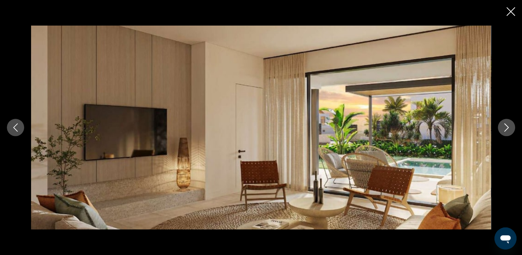
click at [504, 130] on icon "Image suivante" at bounding box center [507, 127] width 8 height 8
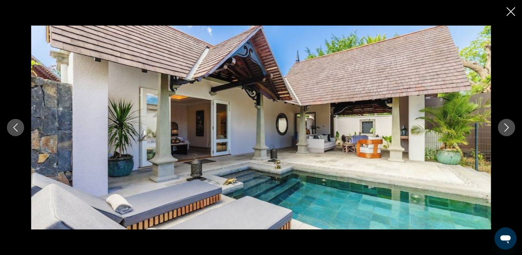
click at [504, 130] on icon "Image suivante" at bounding box center [507, 127] width 8 height 8
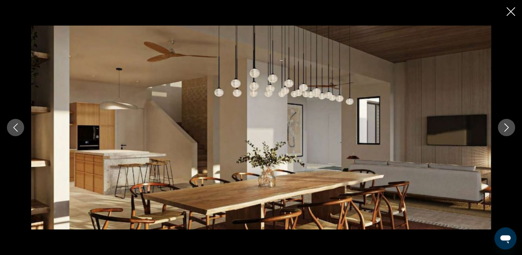
click at [16, 127] on icon "Image précédente" at bounding box center [15, 127] width 8 height 8
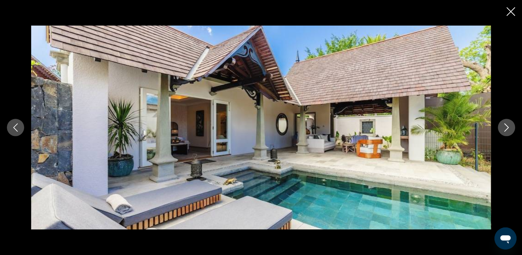
click at [507, 126] on icon "Image suivante" at bounding box center [507, 127] width 4 height 8
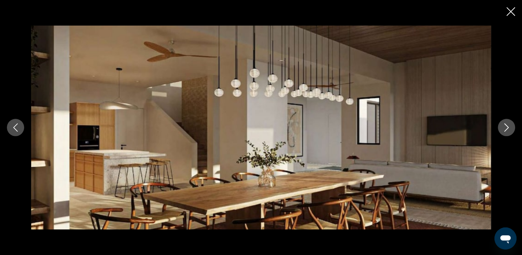
click at [507, 126] on icon "Image suivante" at bounding box center [507, 127] width 4 height 8
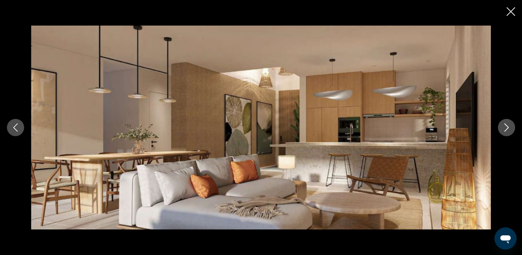
click at [507, 126] on icon "Image suivante" at bounding box center [507, 127] width 4 height 8
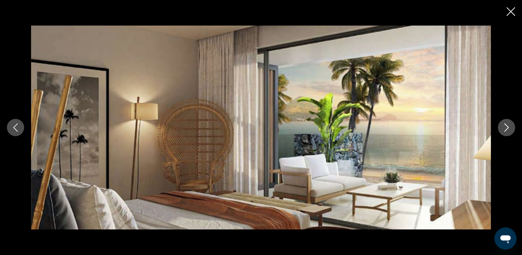
click at [507, 126] on icon "Image suivante" at bounding box center [507, 127] width 4 height 8
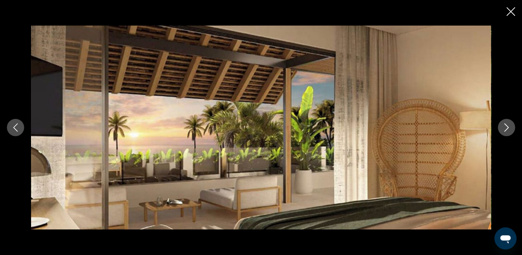
click at [508, 129] on icon "Image suivante" at bounding box center [507, 127] width 8 height 8
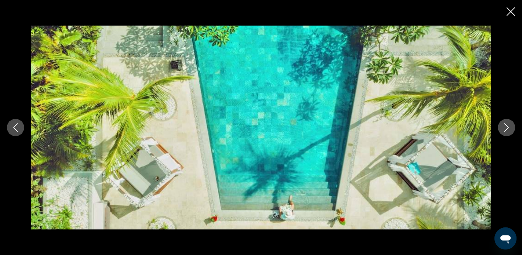
click at [508, 129] on icon "Image suivante" at bounding box center [507, 127] width 8 height 8
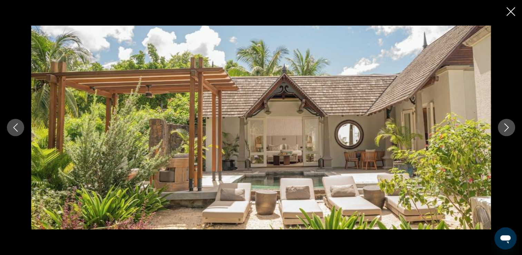
click at [508, 129] on icon "Image suivante" at bounding box center [507, 127] width 8 height 8
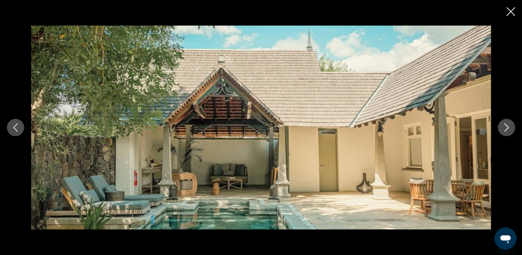
click at [508, 129] on icon "Image suivante" at bounding box center [507, 127] width 8 height 8
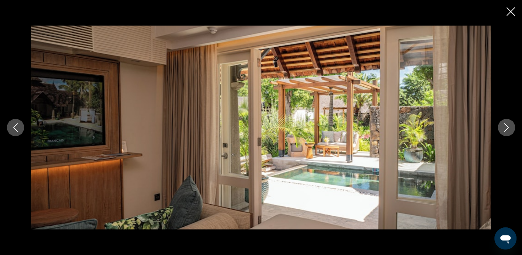
click at [508, 129] on icon "Image suivante" at bounding box center [507, 127] width 8 height 8
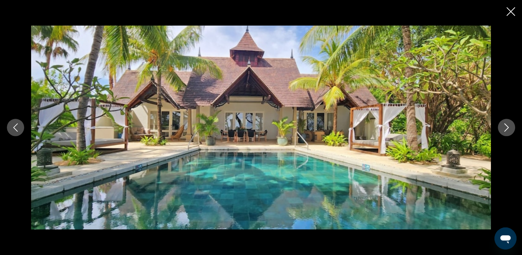
click at [508, 129] on icon "Image suivante" at bounding box center [507, 127] width 8 height 8
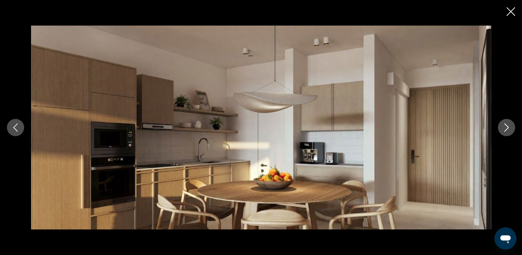
click at [508, 129] on icon "Image suivante" at bounding box center [507, 127] width 8 height 8
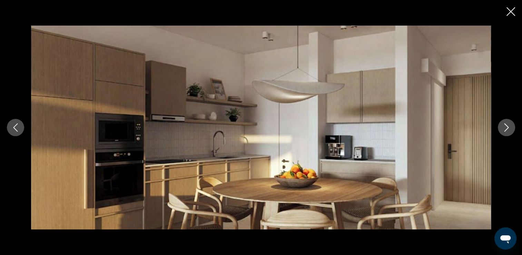
click at [508, 129] on icon "Image suivante" at bounding box center [507, 127] width 8 height 8
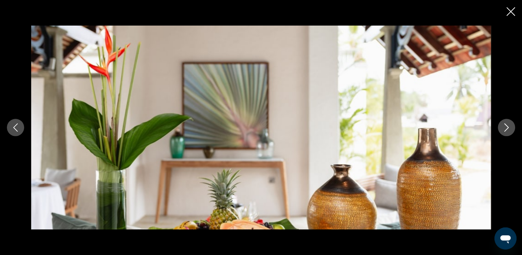
click at [508, 129] on icon "Image suivante" at bounding box center [507, 127] width 8 height 8
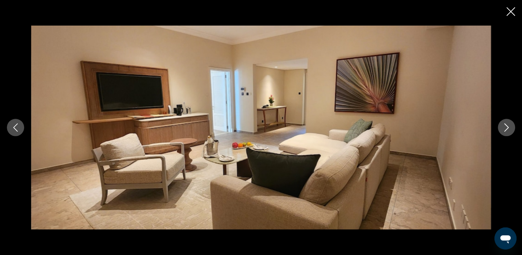
click at [508, 129] on icon "Image suivante" at bounding box center [507, 127] width 8 height 8
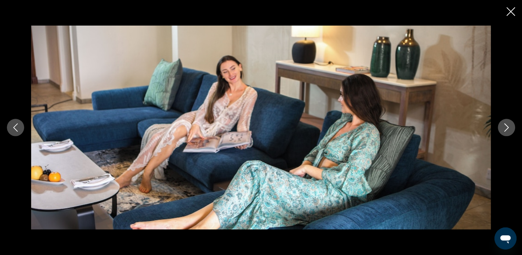
click at [508, 129] on icon "Image suivante" at bounding box center [507, 127] width 8 height 8
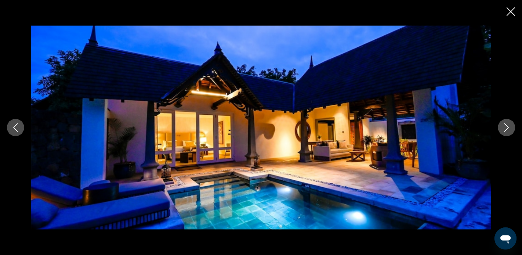
click at [508, 129] on icon "Image suivante" at bounding box center [507, 127] width 8 height 8
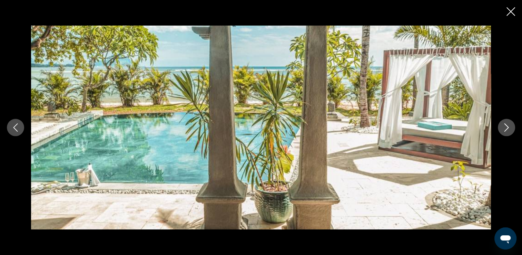
click at [508, 129] on icon "Image suivante" at bounding box center [507, 127] width 8 height 8
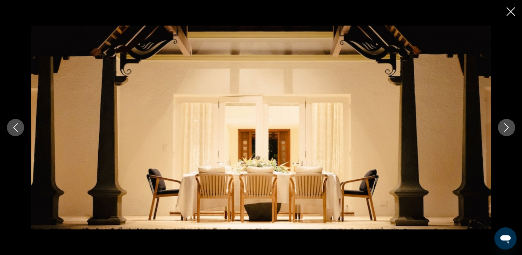
click at [508, 129] on icon "Image suivante" at bounding box center [507, 127] width 8 height 8
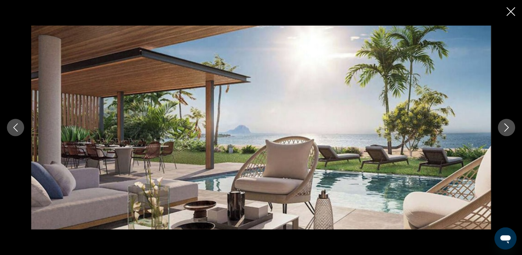
click at [508, 129] on icon "Image suivante" at bounding box center [507, 127] width 8 height 8
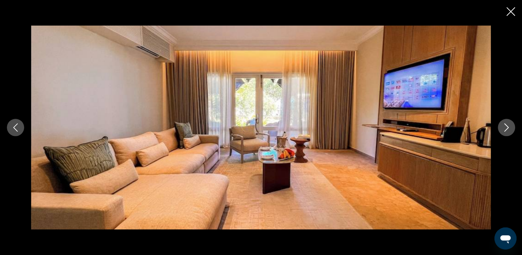
click at [508, 129] on icon "Image suivante" at bounding box center [507, 127] width 8 height 8
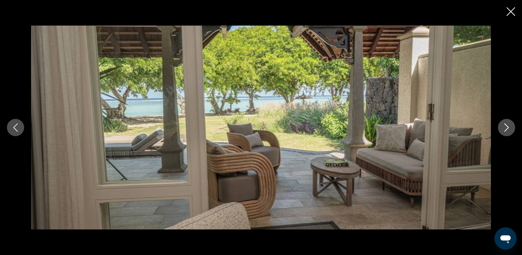
click at [508, 129] on icon "Image suivante" at bounding box center [507, 127] width 8 height 8
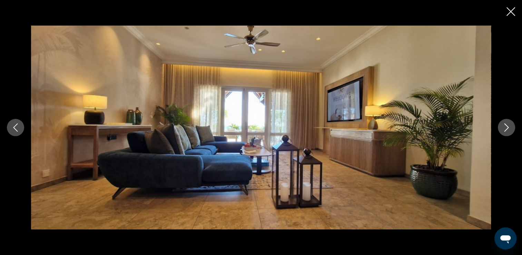
click at [508, 129] on icon "Image suivante" at bounding box center [507, 127] width 8 height 8
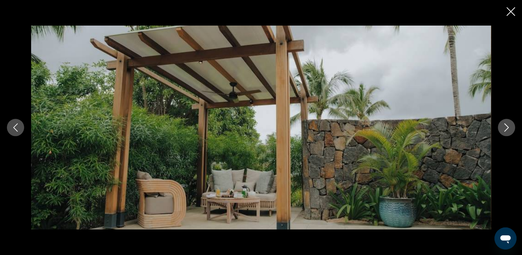
click at [508, 129] on icon "Image suivante" at bounding box center [507, 127] width 8 height 8
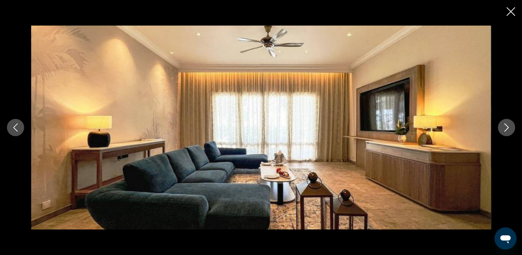
click at [512, 11] on icon "Fermer le diaporama" at bounding box center [511, 11] width 9 height 9
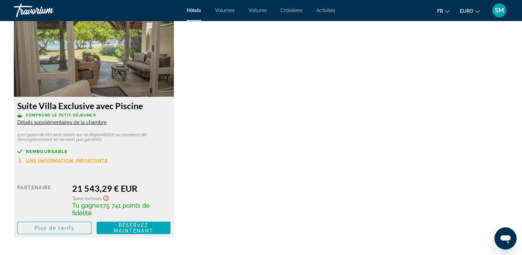
scroll to position [1213, 0]
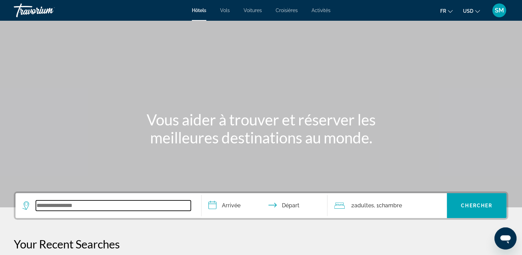
click at [59, 202] on input "Search widget" at bounding box center [113, 205] width 155 height 10
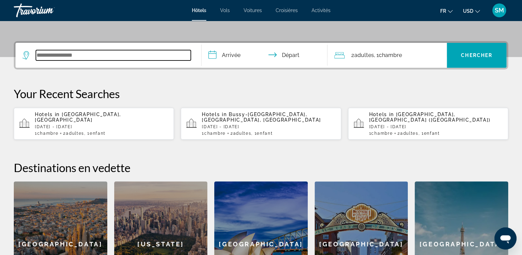
scroll to position [168, 0]
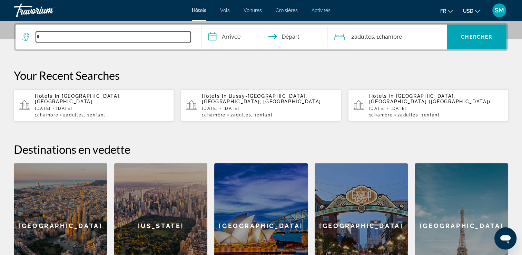
type input "*"
click at [106, 37] on input "*" at bounding box center [113, 37] width 155 height 10
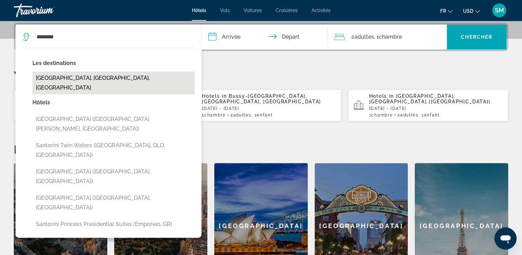
drag, startPoint x: 91, startPoint y: 75, endPoint x: 81, endPoint y: 77, distance: 9.9
click at [81, 77] on button "Santorini, Santorini Island, Greece" at bounding box center [113, 82] width 162 height 23
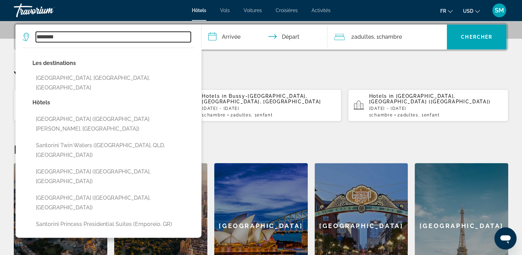
type input "**********"
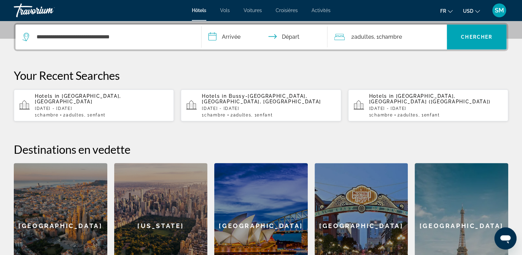
click at [228, 35] on input "**********" at bounding box center [266, 38] width 129 height 27
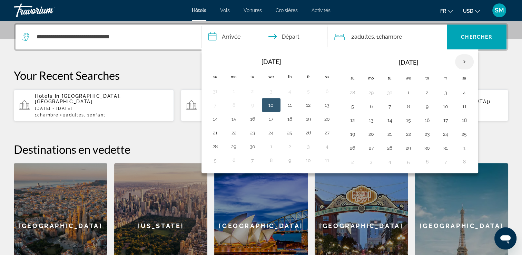
click at [463, 61] on th "Next month" at bounding box center [464, 61] width 19 height 15
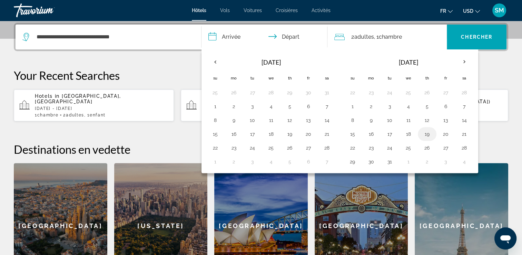
click at [429, 133] on button "19" at bounding box center [427, 134] width 11 height 10
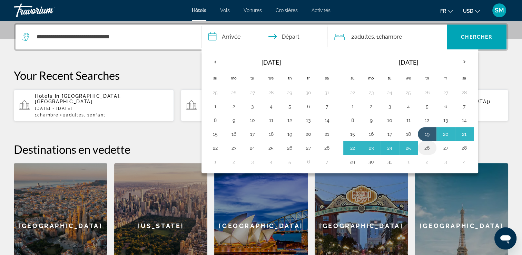
click at [431, 148] on button "26" at bounding box center [427, 148] width 11 height 10
type input "**********"
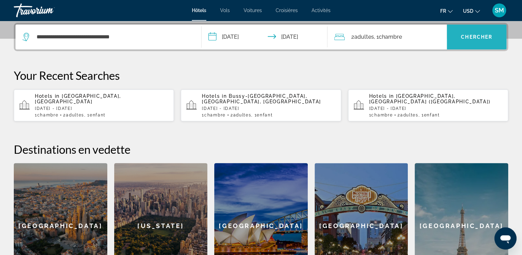
click at [495, 33] on span "Search widget" at bounding box center [477, 37] width 60 height 17
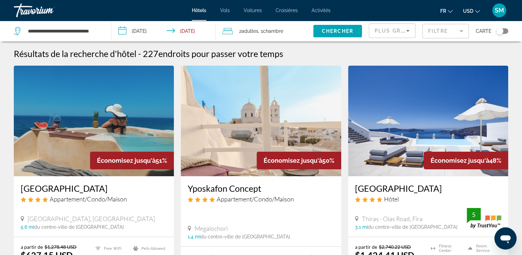
scroll to position [2, 0]
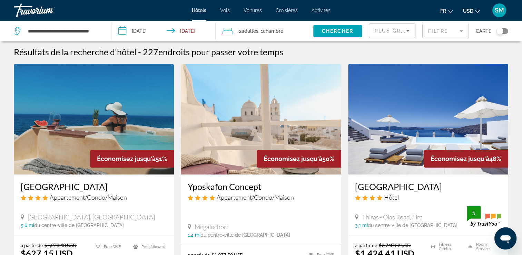
click at [476, 11] on icon "Change currency" at bounding box center [477, 11] width 5 height 5
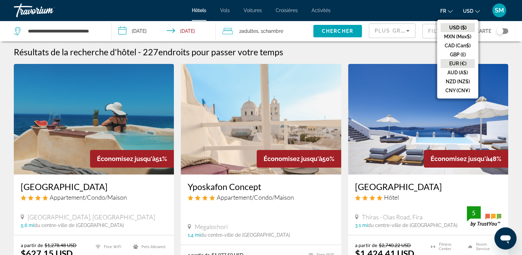
click at [466, 63] on button "EUR (€)" at bounding box center [458, 63] width 34 height 9
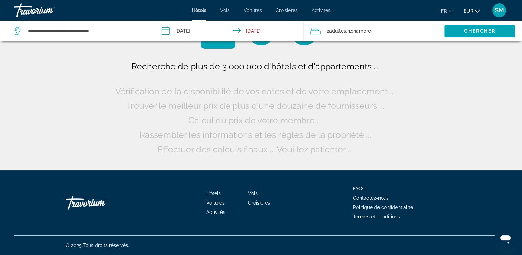
scroll to position [0, 0]
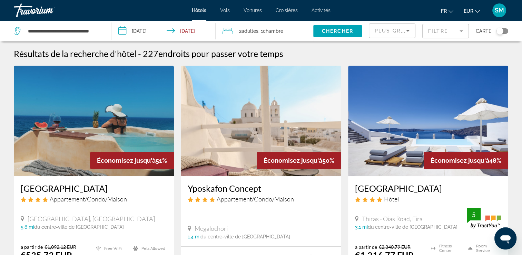
click at [290, 27] on div "2 Adulte Adultes , 1 Chambre pièces" at bounding box center [268, 31] width 91 height 10
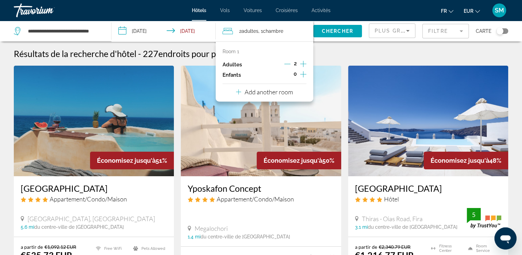
click at [301, 76] on icon "Increment children" at bounding box center [303, 74] width 6 height 8
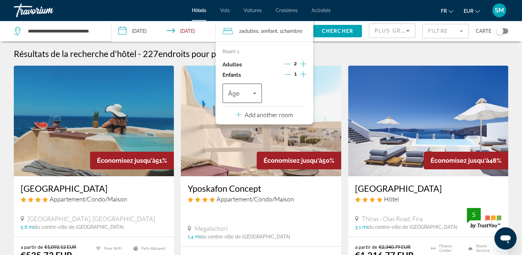
click at [234, 97] on span "Âge" at bounding box center [234, 93] width 12 height 7
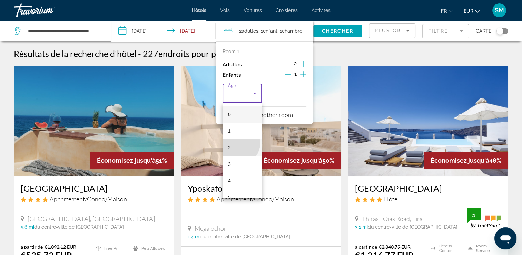
click at [239, 143] on mat-option "2" at bounding box center [242, 147] width 39 height 17
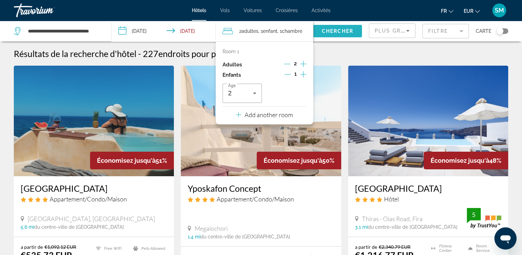
click at [344, 29] on span "Chercher" at bounding box center [337, 31] width 31 height 6
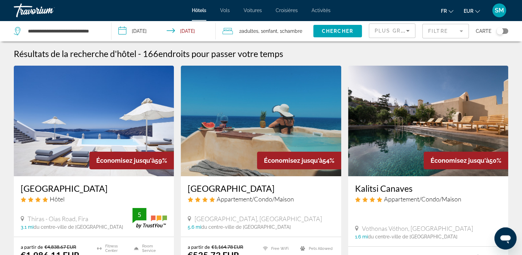
click at [449, 31] on mat-form-field "Filtre" at bounding box center [446, 31] width 47 height 14
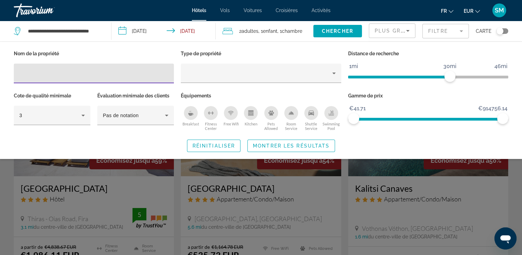
click at [62, 74] on input "Hotel Filters" at bounding box center [93, 73] width 149 height 8
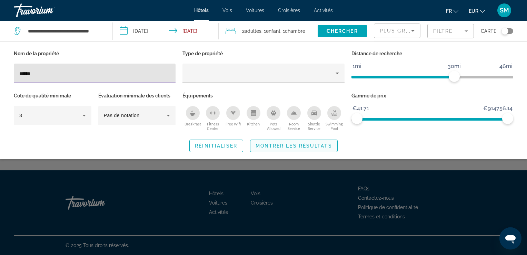
type input "******"
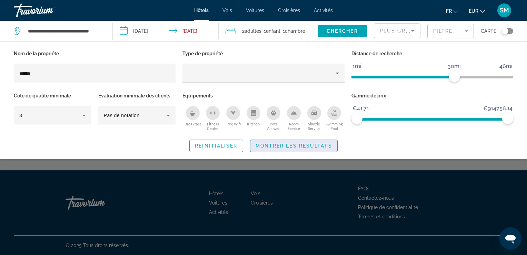
click at [274, 144] on span "Montrer les résultats" at bounding box center [294, 146] width 77 height 6
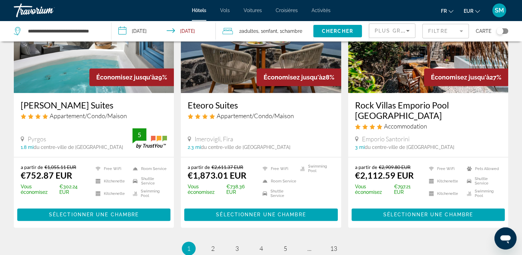
scroll to position [864, 0]
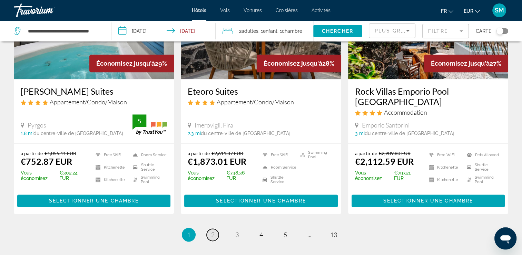
click at [215, 234] on link "page 2" at bounding box center [213, 235] width 12 height 12
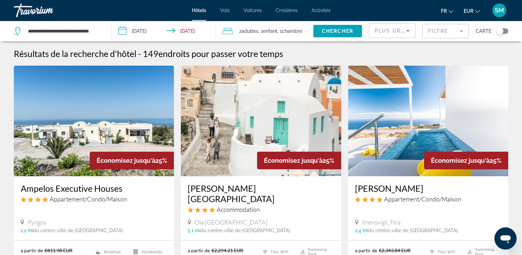
click at [408, 28] on icon "Sort by" at bounding box center [408, 31] width 8 height 8
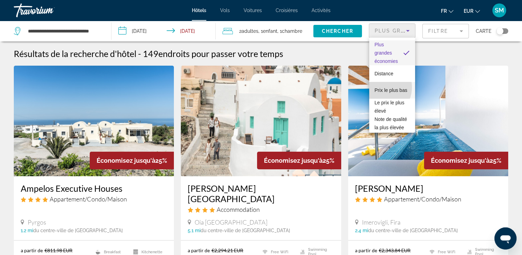
click at [379, 87] on span "Prix le plus bas" at bounding box center [391, 90] width 33 height 6
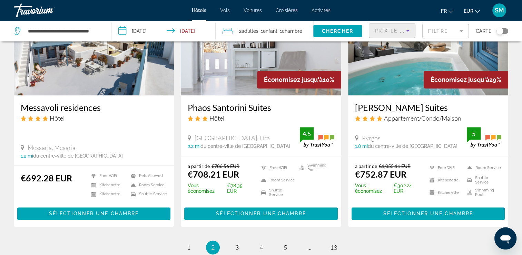
scroll to position [843, 0]
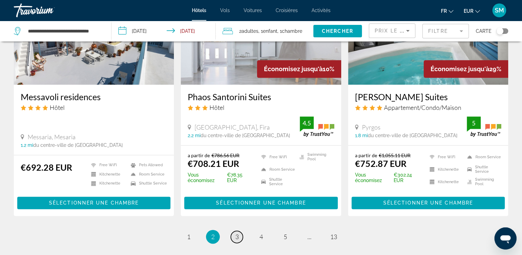
click at [236, 233] on span "3" at bounding box center [236, 237] width 3 height 8
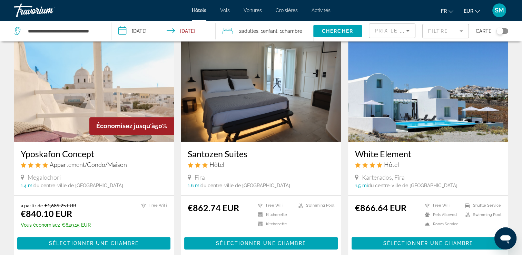
scroll to position [291, 0]
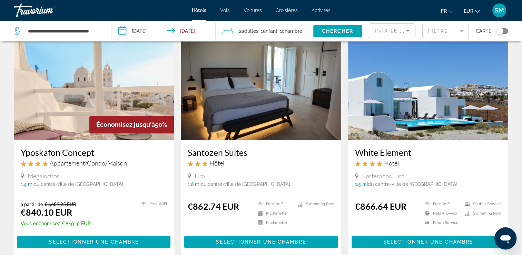
click at [399, 130] on img "Main content" at bounding box center [428, 85] width 160 height 110
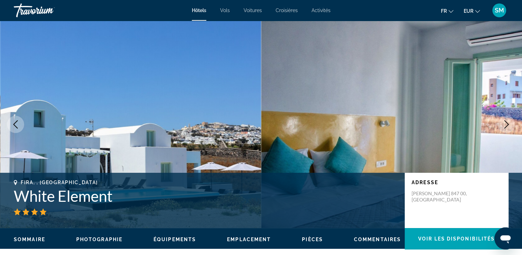
scroll to position [223, 0]
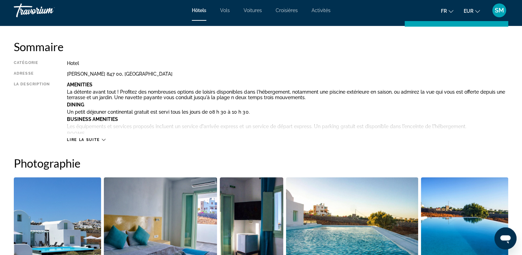
click at [72, 184] on img "Open full-screen image slider" at bounding box center [57, 220] width 87 height 86
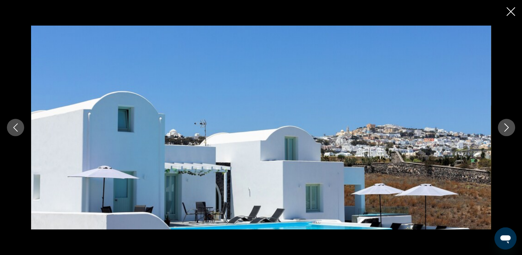
click at [507, 126] on icon "Next image" at bounding box center [507, 127] width 4 height 8
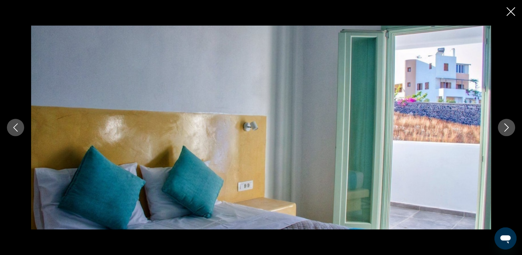
click at [507, 126] on icon "Next image" at bounding box center [507, 127] width 4 height 8
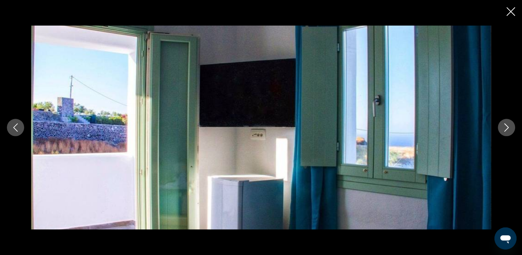
click at [507, 126] on icon "Next image" at bounding box center [507, 127] width 4 height 8
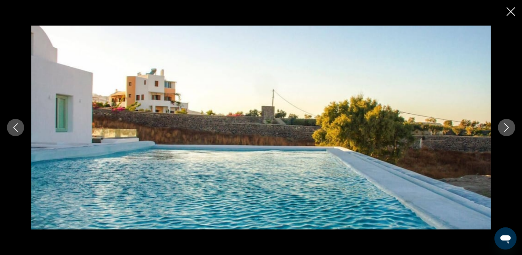
click at [507, 126] on icon "Next image" at bounding box center [507, 127] width 4 height 8
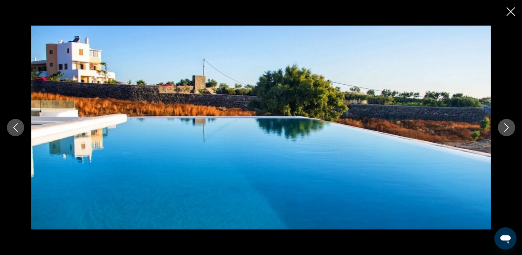
click at [507, 126] on icon "Next image" at bounding box center [507, 127] width 4 height 8
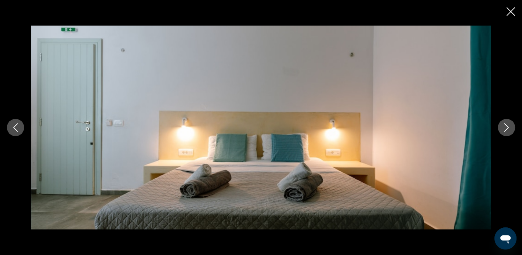
click at [507, 126] on icon "Next image" at bounding box center [507, 127] width 4 height 8
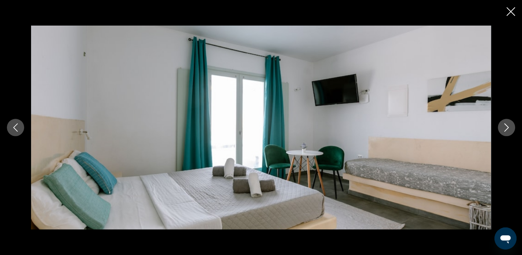
click at [507, 126] on icon "Next image" at bounding box center [507, 127] width 4 height 8
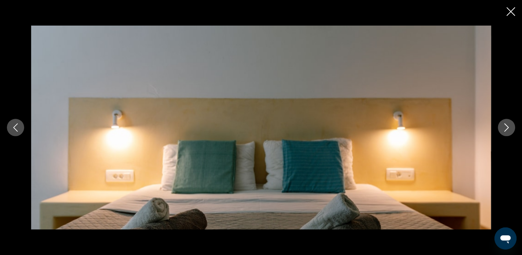
click at [507, 126] on icon "Next image" at bounding box center [507, 127] width 4 height 8
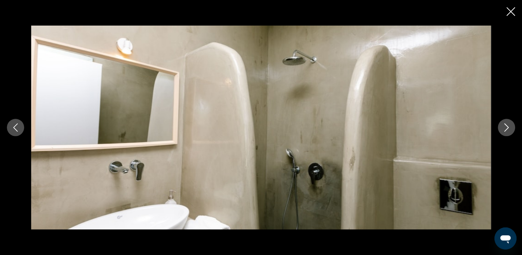
click at [507, 126] on icon "Next image" at bounding box center [507, 127] width 4 height 8
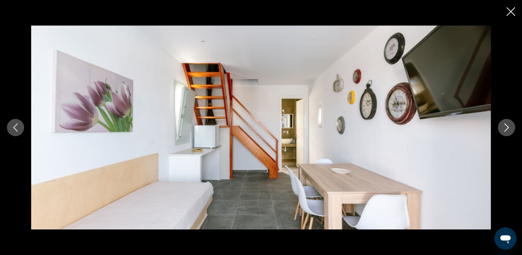
click at [507, 126] on icon "Next image" at bounding box center [507, 127] width 4 height 8
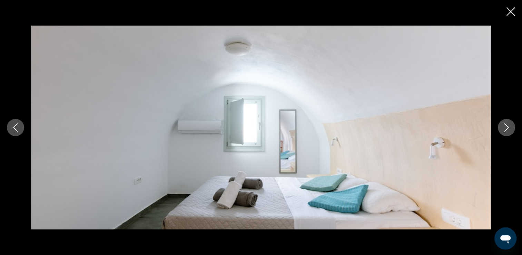
click at [507, 126] on icon "Next image" at bounding box center [507, 127] width 4 height 8
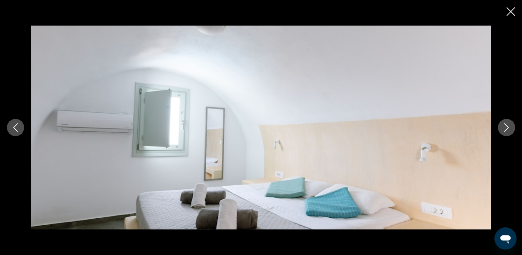
click at [507, 126] on icon "Next image" at bounding box center [507, 127] width 4 height 8
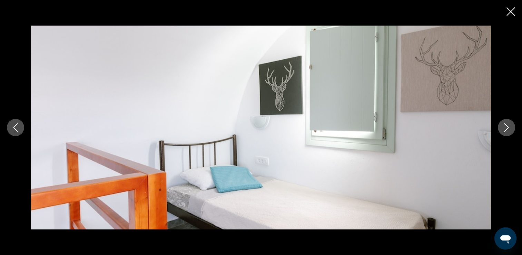
click at [507, 126] on icon "Next image" at bounding box center [507, 127] width 4 height 8
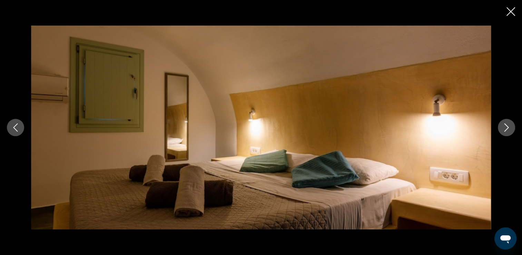
click at [507, 126] on icon "Next image" at bounding box center [507, 127] width 4 height 8
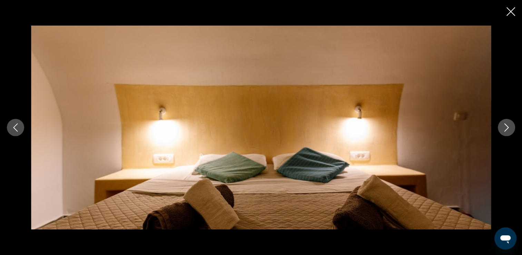
click at [507, 126] on icon "Next image" at bounding box center [507, 127] width 4 height 8
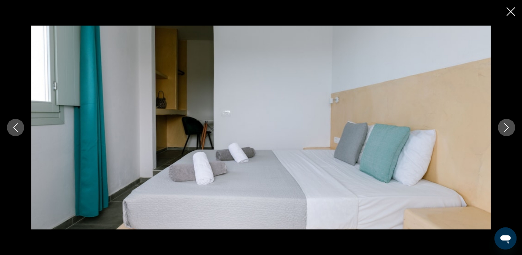
click at [507, 126] on icon "Next image" at bounding box center [507, 127] width 4 height 8
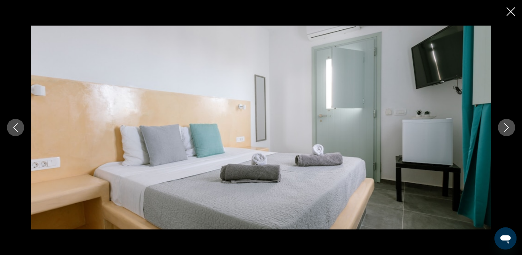
click at [507, 126] on icon "Next image" at bounding box center [507, 127] width 4 height 8
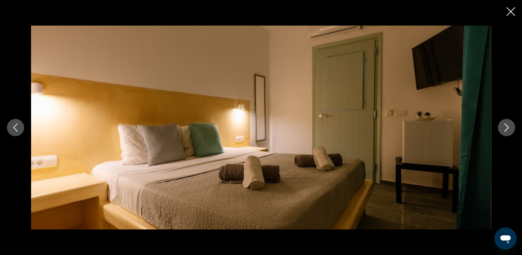
click at [507, 126] on icon "Next image" at bounding box center [507, 127] width 4 height 8
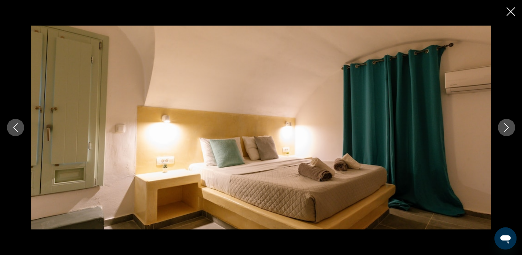
click at [507, 126] on icon "Next image" at bounding box center [507, 127] width 4 height 8
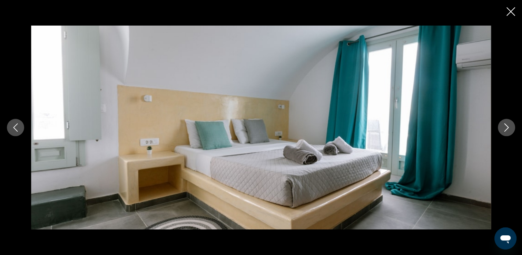
click at [507, 126] on icon "Next image" at bounding box center [507, 127] width 4 height 8
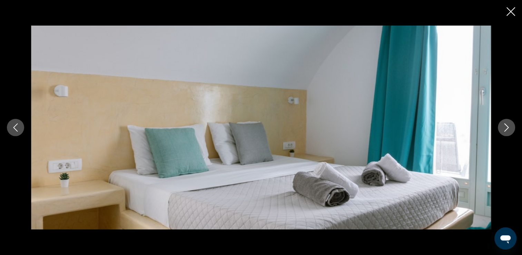
click at [507, 126] on icon "Next image" at bounding box center [507, 127] width 4 height 8
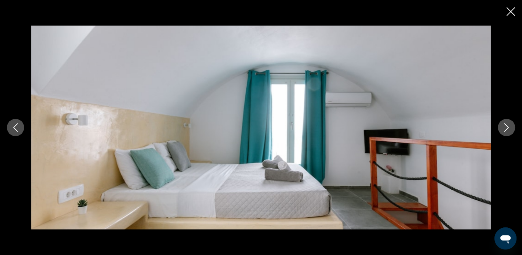
click at [507, 126] on icon "Next image" at bounding box center [507, 127] width 4 height 8
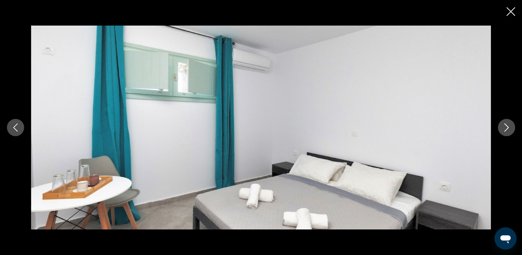
click at [507, 126] on icon "Next image" at bounding box center [507, 127] width 4 height 8
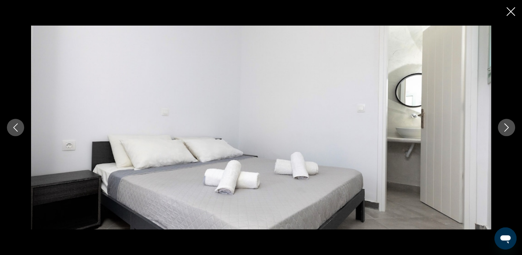
click at [507, 126] on icon "Next image" at bounding box center [507, 127] width 4 height 8
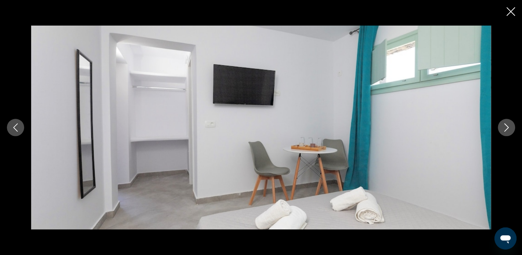
click at [507, 126] on icon "Next image" at bounding box center [507, 127] width 4 height 8
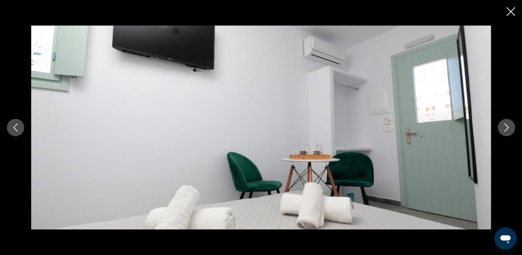
click at [507, 126] on icon "Next image" at bounding box center [507, 127] width 4 height 8
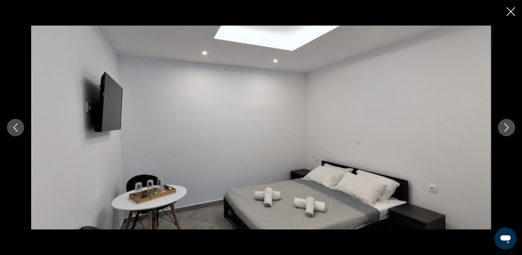
click at [507, 126] on icon "Next image" at bounding box center [507, 127] width 4 height 8
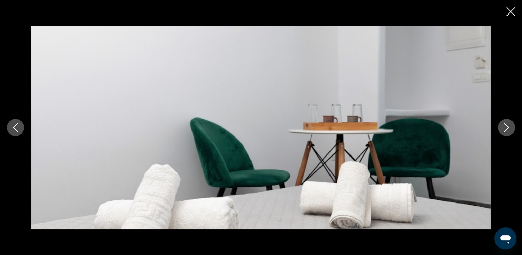
click at [507, 126] on icon "Next image" at bounding box center [507, 127] width 4 height 8
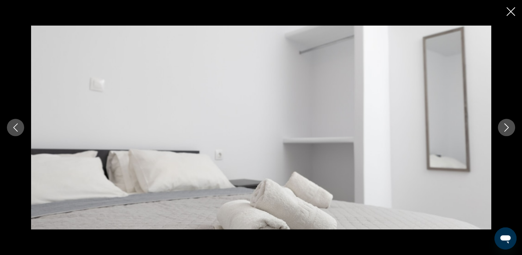
click at [507, 126] on icon "Next image" at bounding box center [507, 127] width 4 height 8
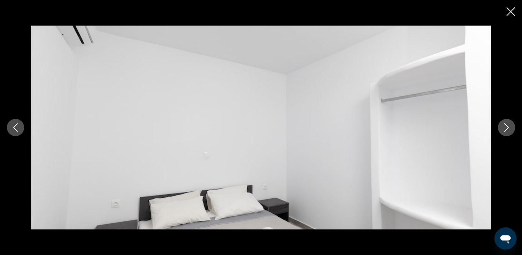
click at [509, 125] on icon "Next image" at bounding box center [507, 127] width 8 height 8
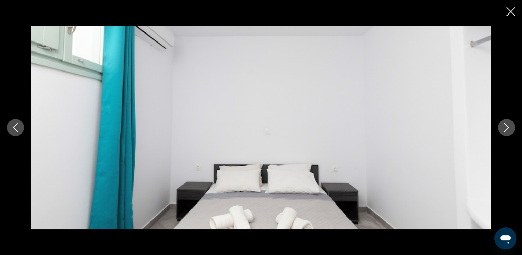
click at [509, 125] on icon "Next image" at bounding box center [507, 127] width 8 height 8
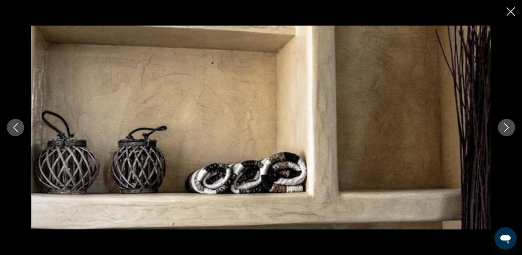
click at [511, 125] on icon "Next image" at bounding box center [507, 127] width 8 height 8
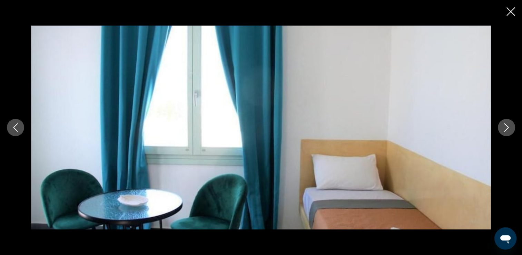
click at [511, 125] on icon "Next image" at bounding box center [507, 127] width 8 height 8
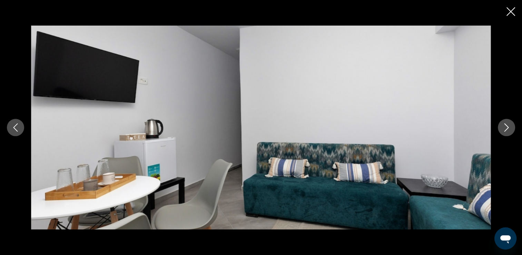
click at [511, 125] on icon "Next image" at bounding box center [507, 127] width 8 height 8
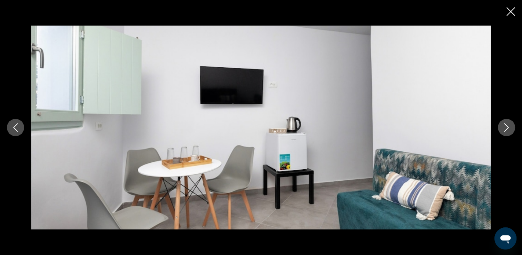
click at [511, 125] on icon "Next image" at bounding box center [507, 127] width 8 height 8
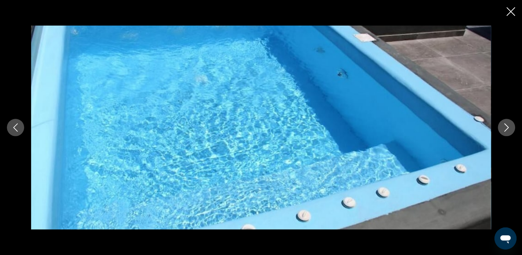
click at [511, 125] on icon "Next image" at bounding box center [507, 127] width 8 height 8
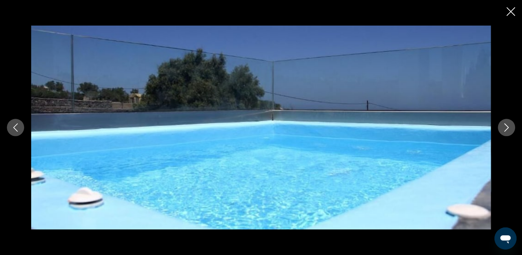
click at [511, 125] on icon "Next image" at bounding box center [507, 127] width 8 height 8
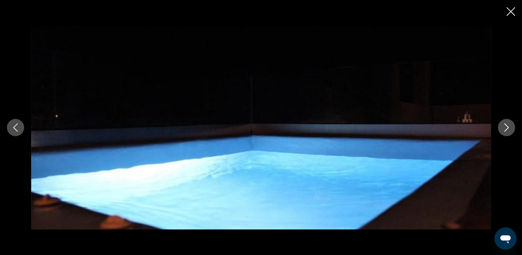
click at [511, 125] on icon "Next image" at bounding box center [507, 127] width 8 height 8
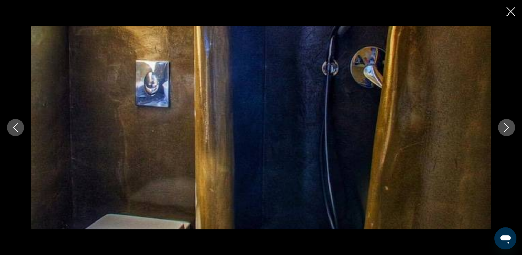
click at [511, 125] on icon "Next image" at bounding box center [507, 127] width 8 height 8
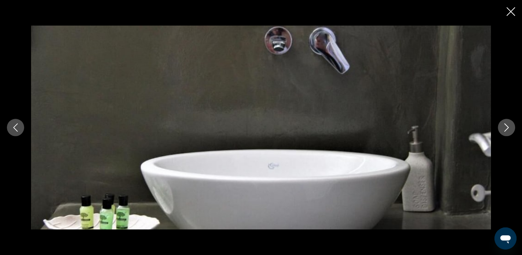
click at [510, 12] on icon "Close slideshow" at bounding box center [511, 11] width 9 height 9
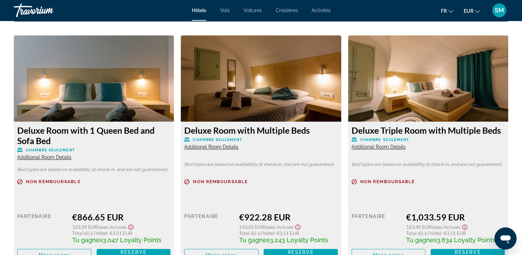
scroll to position [939, 0]
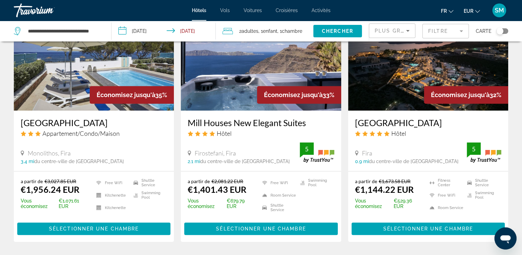
scroll to position [575, 0]
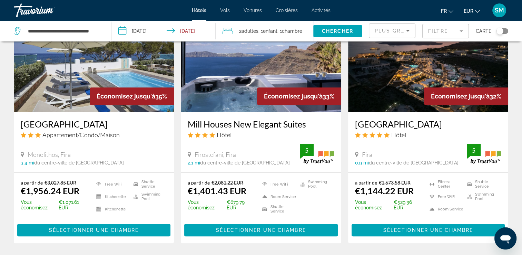
click at [393, 125] on h3 "De Sol Spa Hotel" at bounding box center [428, 124] width 146 height 10
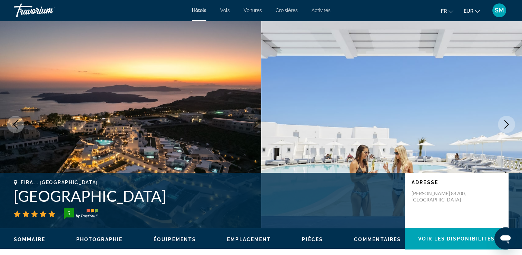
click at [507, 122] on icon "Next image" at bounding box center [507, 124] width 4 height 8
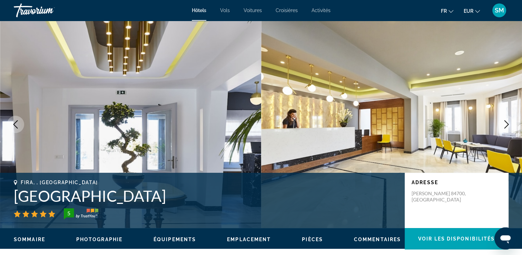
click at [507, 122] on icon "Next image" at bounding box center [507, 124] width 4 height 8
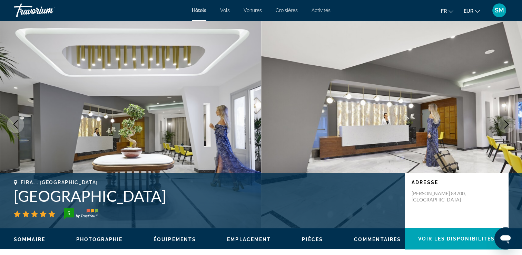
click at [507, 122] on icon "Next image" at bounding box center [507, 124] width 4 height 8
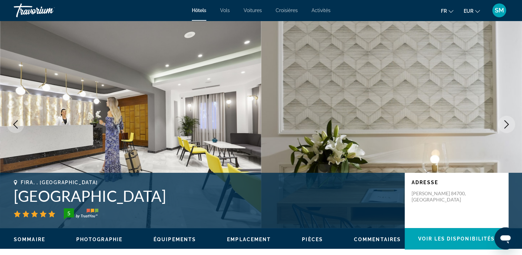
click at [507, 122] on icon "Next image" at bounding box center [507, 124] width 4 height 8
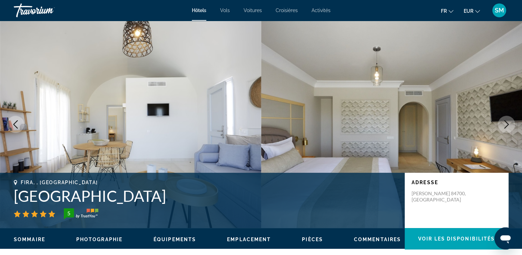
click at [507, 122] on icon "Next image" at bounding box center [507, 124] width 4 height 8
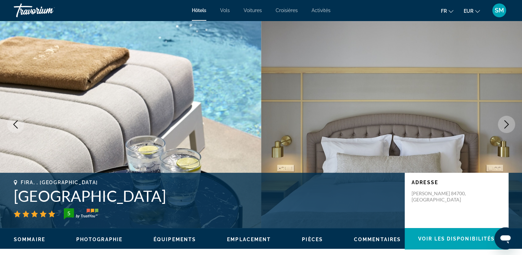
click at [507, 122] on icon "Next image" at bounding box center [507, 124] width 4 height 8
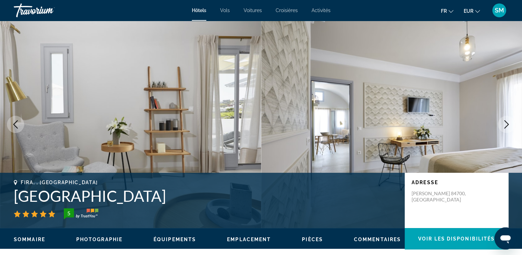
click at [507, 122] on icon "Next image" at bounding box center [507, 124] width 4 height 8
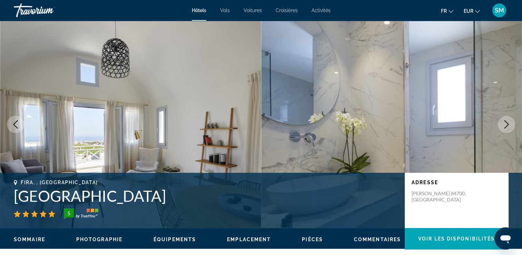
click at [507, 122] on icon "Next image" at bounding box center [507, 124] width 4 height 8
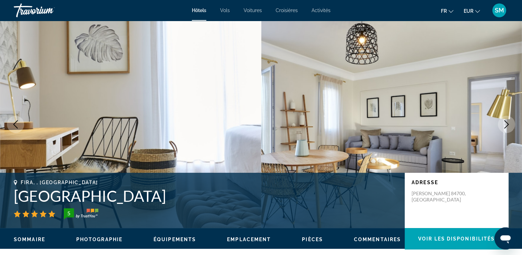
click at [507, 122] on icon "Next image" at bounding box center [507, 124] width 4 height 8
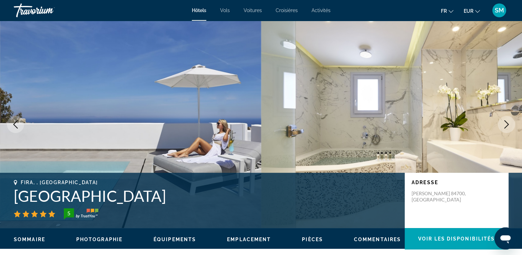
click at [507, 122] on icon "Next image" at bounding box center [507, 124] width 4 height 8
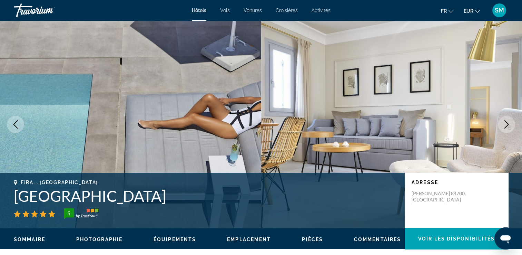
click at [507, 122] on icon "Next image" at bounding box center [507, 124] width 4 height 8
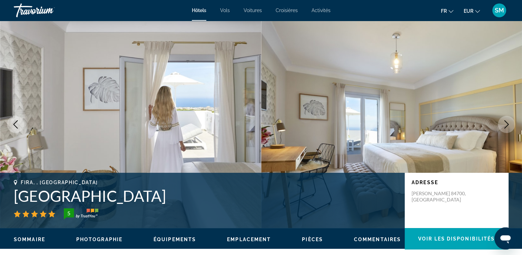
click at [507, 122] on icon "Next image" at bounding box center [507, 124] width 4 height 8
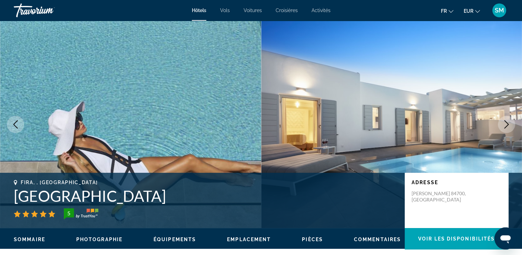
click at [507, 122] on icon "Next image" at bounding box center [507, 124] width 4 height 8
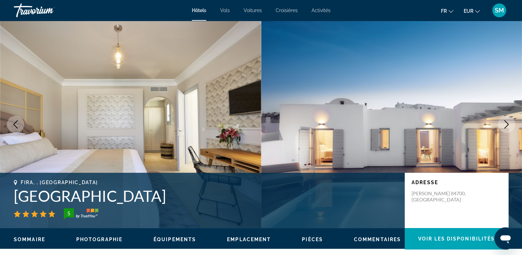
click at [507, 122] on icon "Next image" at bounding box center [507, 124] width 4 height 8
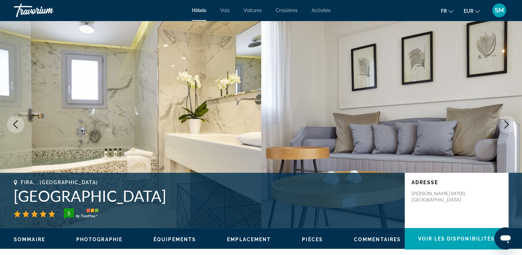
click at [507, 122] on icon "Next image" at bounding box center [507, 124] width 4 height 8
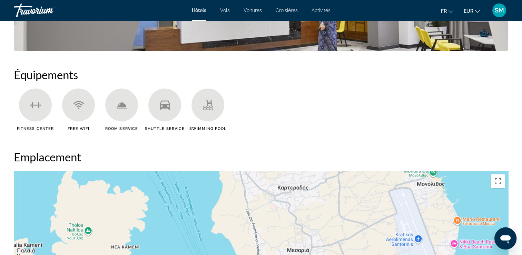
scroll to position [462, 0]
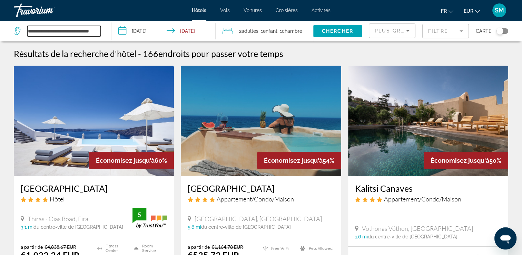
drag, startPoint x: 100, startPoint y: 31, endPoint x: -1, endPoint y: 14, distance: 102.6
click at [0, 14] on html "**********" at bounding box center [261, 127] width 522 height 255
type input "*"
click at [54, 27] on input "*" at bounding box center [64, 31] width 74 height 10
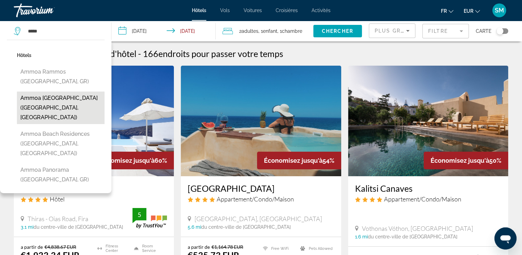
click at [64, 92] on button "Ammoa Luxury Hotel & Spa Resort (Nikiti, GR)" at bounding box center [61, 107] width 88 height 32
type input "**********"
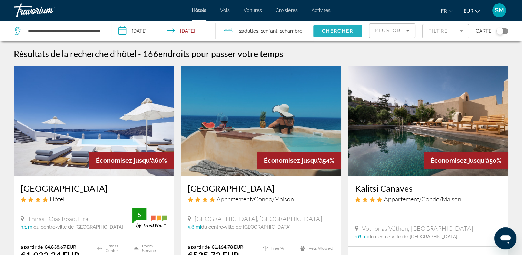
click at [325, 29] on span "Chercher" at bounding box center [337, 31] width 31 height 6
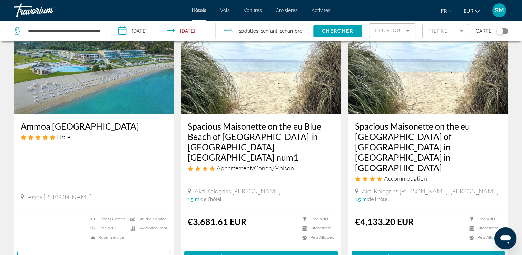
scroll to position [59, 0]
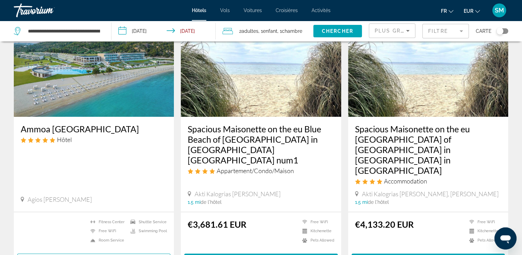
click at [170, 31] on input "**********" at bounding box center [165, 32] width 107 height 23
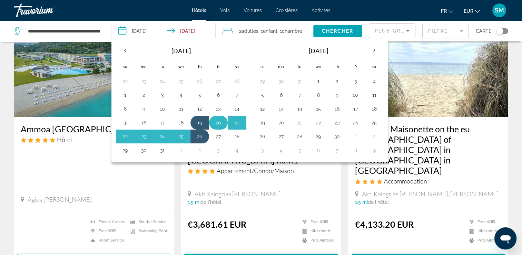
click at [213, 123] on button "20" at bounding box center [218, 123] width 11 height 10
click at [218, 135] on button "27" at bounding box center [218, 137] width 11 height 10
type input "**********"
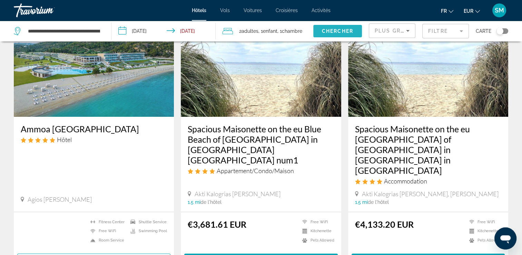
click at [334, 31] on span "Chercher" at bounding box center [337, 31] width 31 height 6
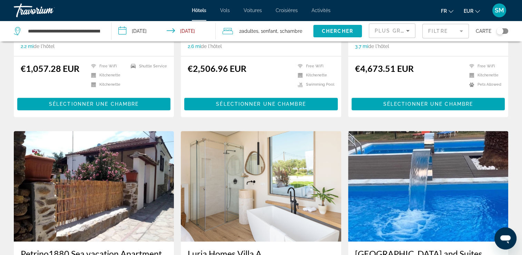
scroll to position [732, 0]
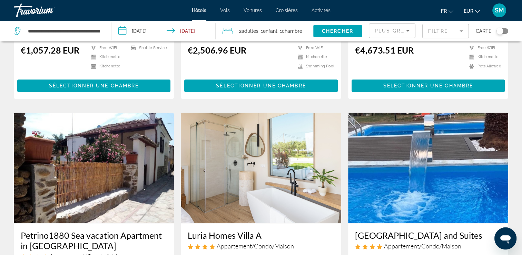
click at [433, 29] on mat-form-field "Filtre" at bounding box center [446, 31] width 47 height 14
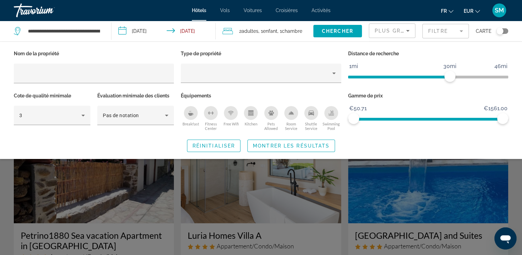
click at [329, 108] on div "Swimming Pool" at bounding box center [332, 113] width 14 height 14
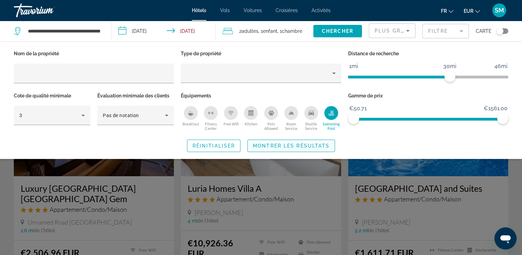
click at [293, 144] on span "Montrer les résultats" at bounding box center [291, 146] width 77 height 6
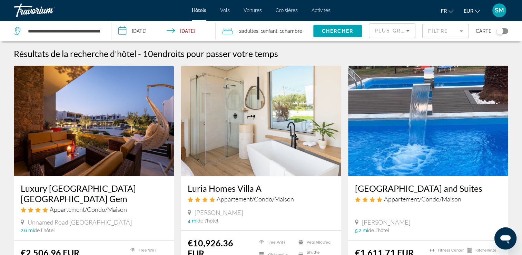
click at [163, 32] on input "**********" at bounding box center [165, 32] width 107 height 23
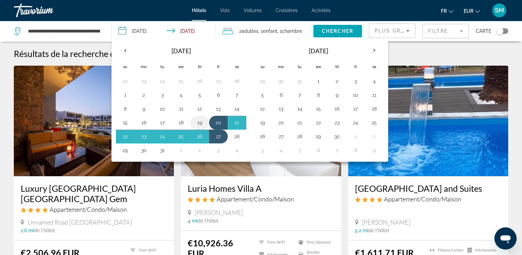
click at [204, 121] on button "19" at bounding box center [199, 123] width 11 height 10
click at [216, 137] on button "27" at bounding box center [218, 137] width 11 height 10
type input "**********"
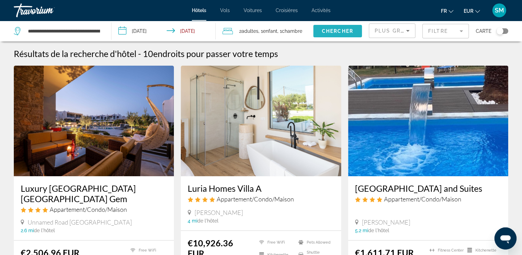
click at [330, 31] on span "Chercher" at bounding box center [337, 31] width 31 height 6
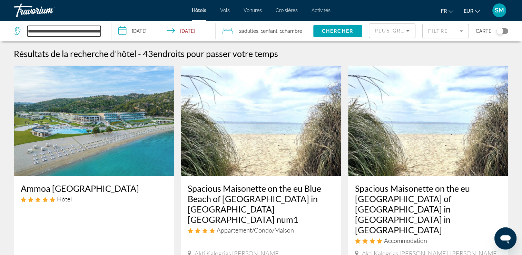
drag, startPoint x: 98, startPoint y: 30, endPoint x: 10, endPoint y: 19, distance: 89.1
click at [10, 19] on div "**********" at bounding box center [261, 127] width 522 height 255
type input "**********"
drag, startPoint x: 70, startPoint y: 33, endPoint x: 0, endPoint y: 19, distance: 71.7
click at [0, 19] on html "**********" at bounding box center [261, 127] width 522 height 255
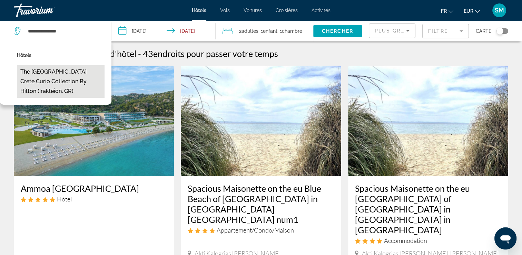
click at [53, 80] on button "The Royal Senses Resort Crete Curio Collection by Hilton (Irakleion, GR)" at bounding box center [61, 81] width 88 height 32
type input "**********"
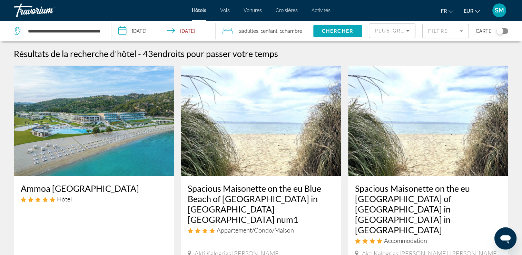
click at [327, 35] on span "Search widget" at bounding box center [337, 31] width 49 height 17
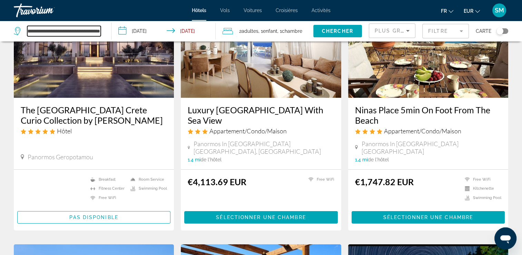
scroll to position [0, 88]
drag, startPoint x: 27, startPoint y: 29, endPoint x: 126, endPoint y: 51, distance: 101.0
click at [77, 31] on input "Search widget" at bounding box center [64, 31] width 74 height 10
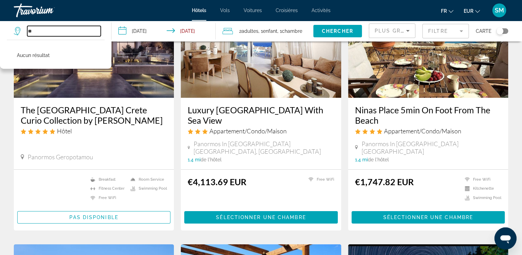
type input "*"
